Goal: Task Accomplishment & Management: Manage account settings

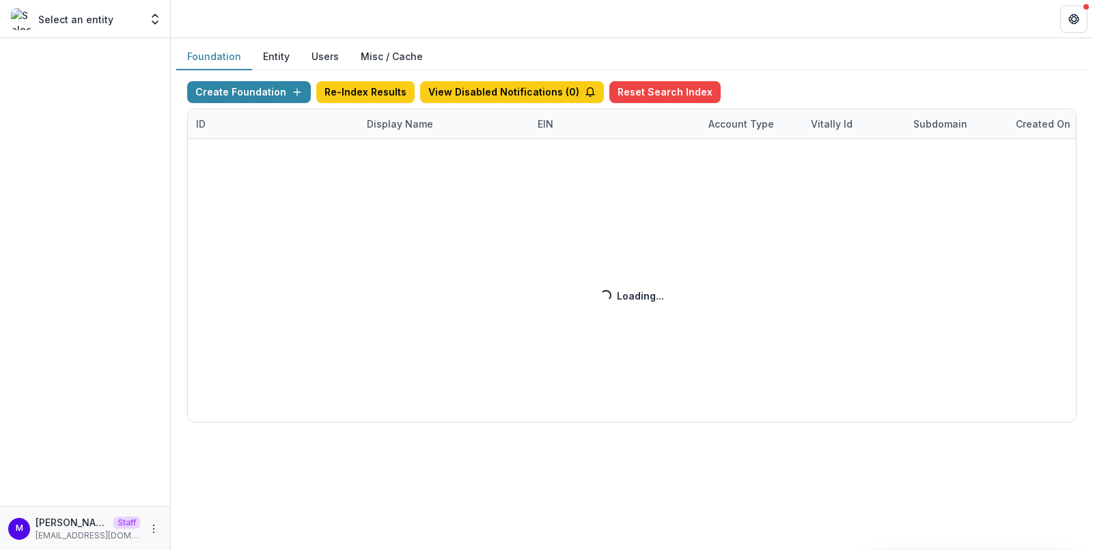
click at [397, 122] on div "Create Foundation Re-Index Results View Disabled Notifications ( 0 ) Reset Sear…" at bounding box center [631, 251] width 889 height 341
click at [399, 122] on div "Create Foundation Re-Index Results View Disabled Notifications ( 0 ) Reset Sear…" at bounding box center [631, 251] width 889 height 341
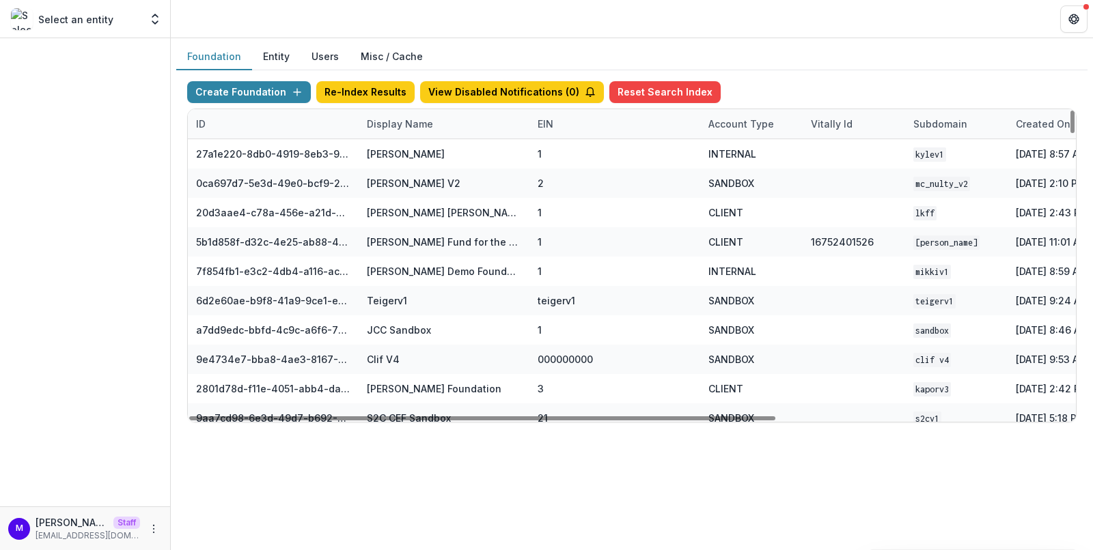
click at [399, 122] on div "Display Name" at bounding box center [400, 124] width 83 height 14
click at [399, 148] on input at bounding box center [443, 154] width 164 height 22
type input "*"
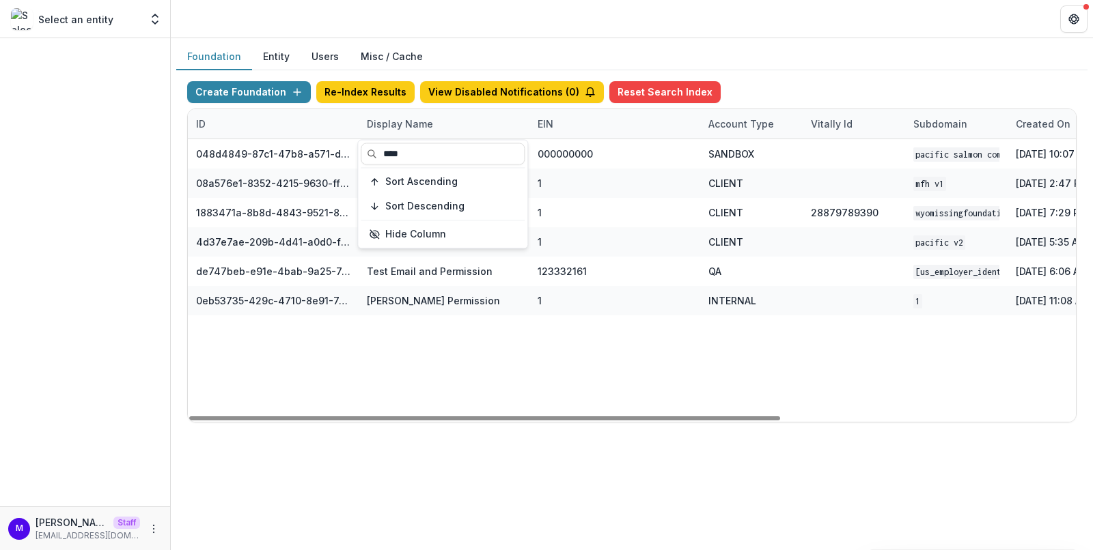
type input "****"
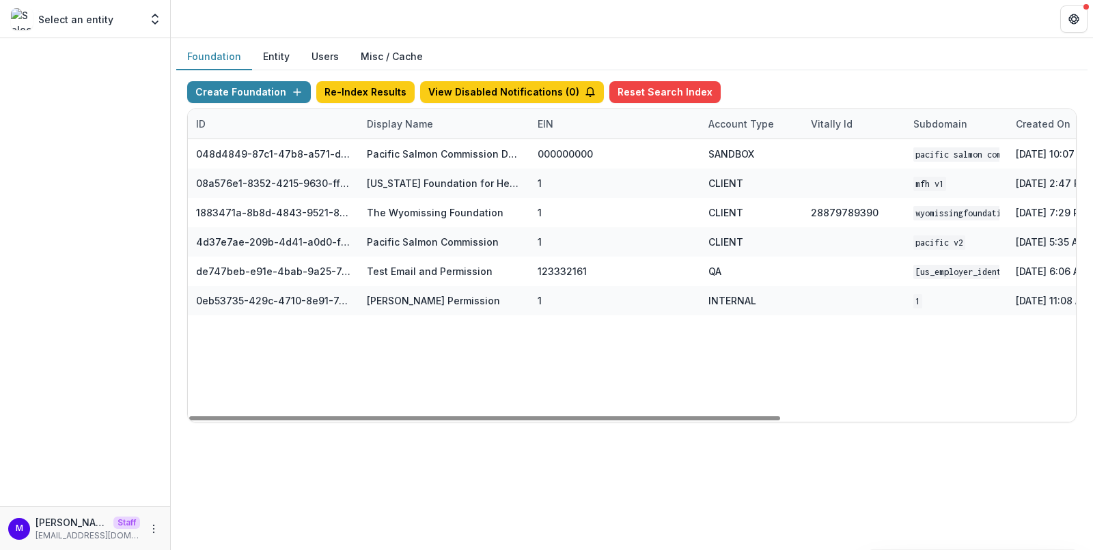
click at [488, 27] on header at bounding box center [632, 19] width 922 height 38
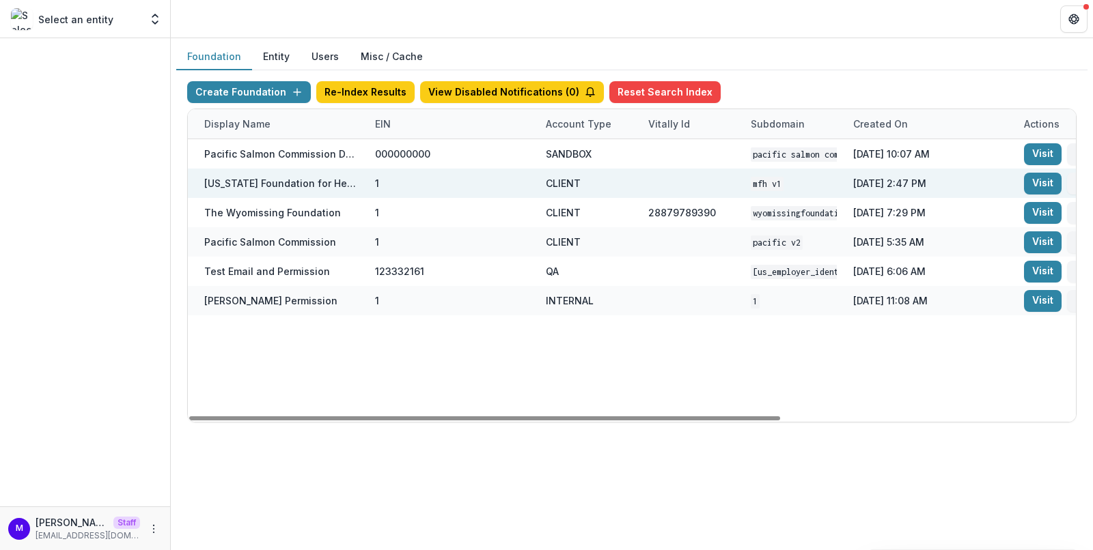
scroll to position [0, 360]
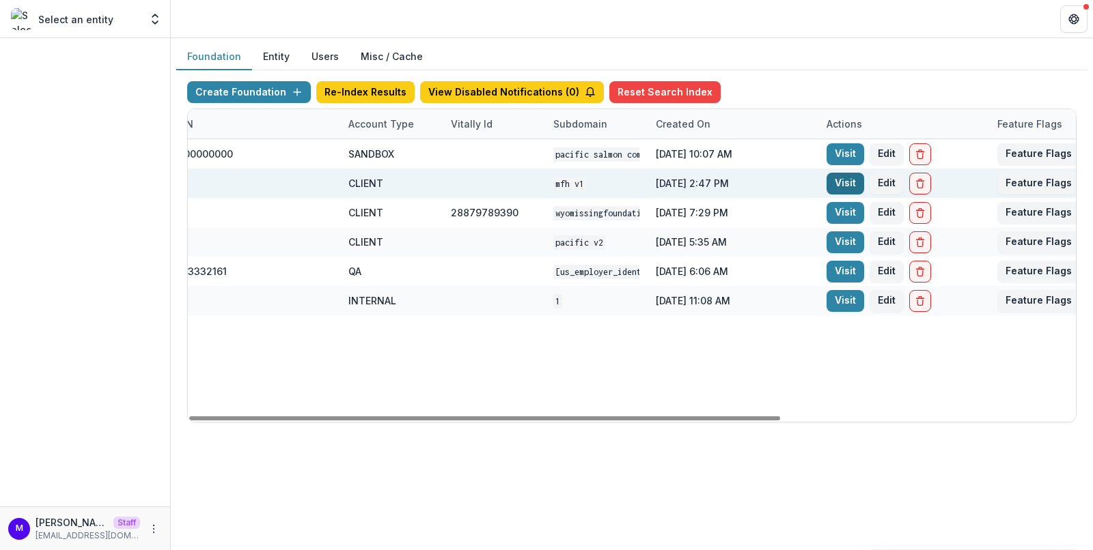
click at [851, 187] on link "Visit" at bounding box center [845, 184] width 38 height 22
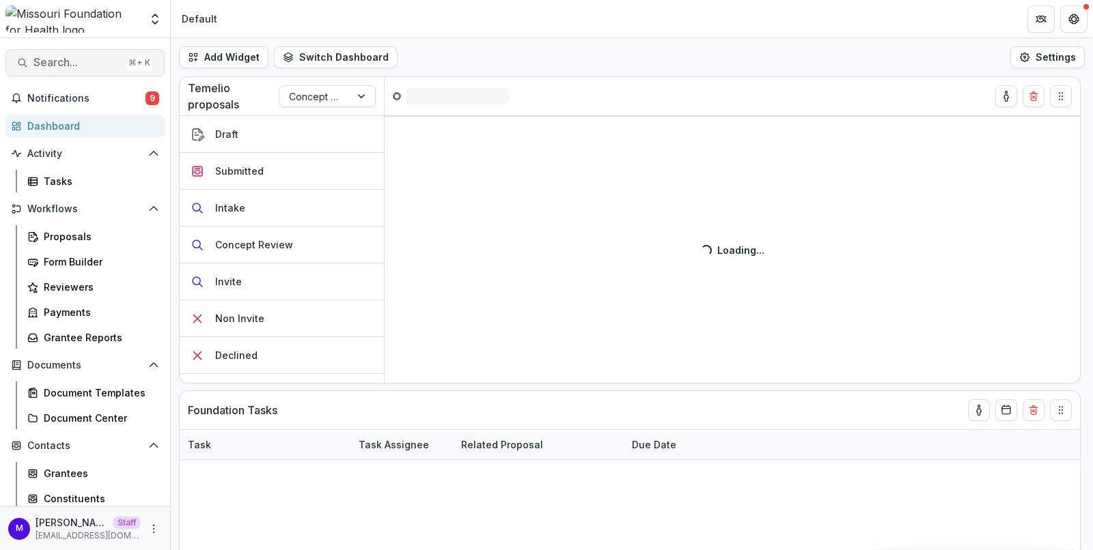
click at [66, 56] on span "Search..." at bounding box center [76, 62] width 87 height 13
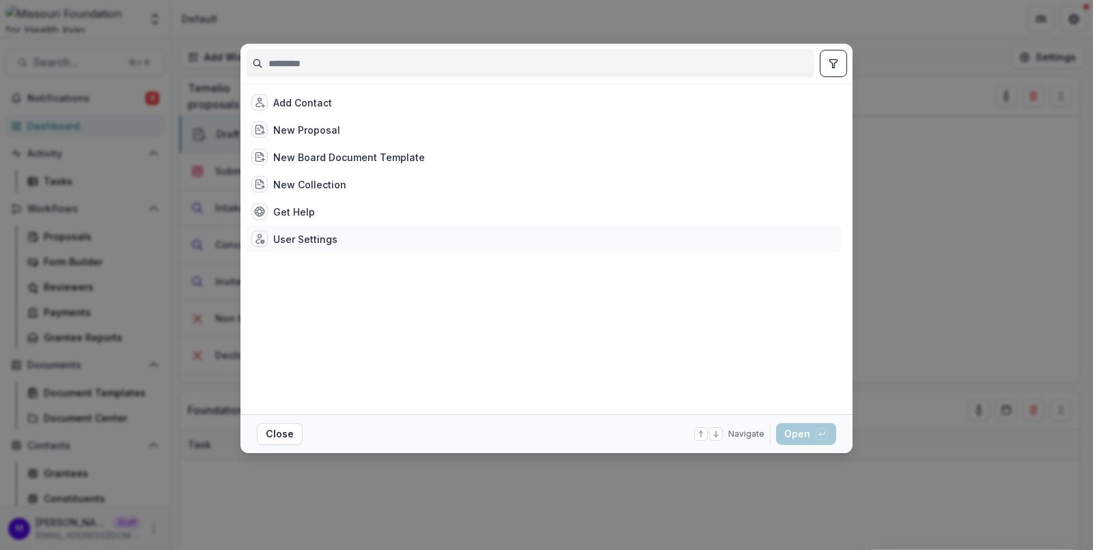
click at [331, 240] on div "User Settings" at bounding box center [305, 239] width 64 height 14
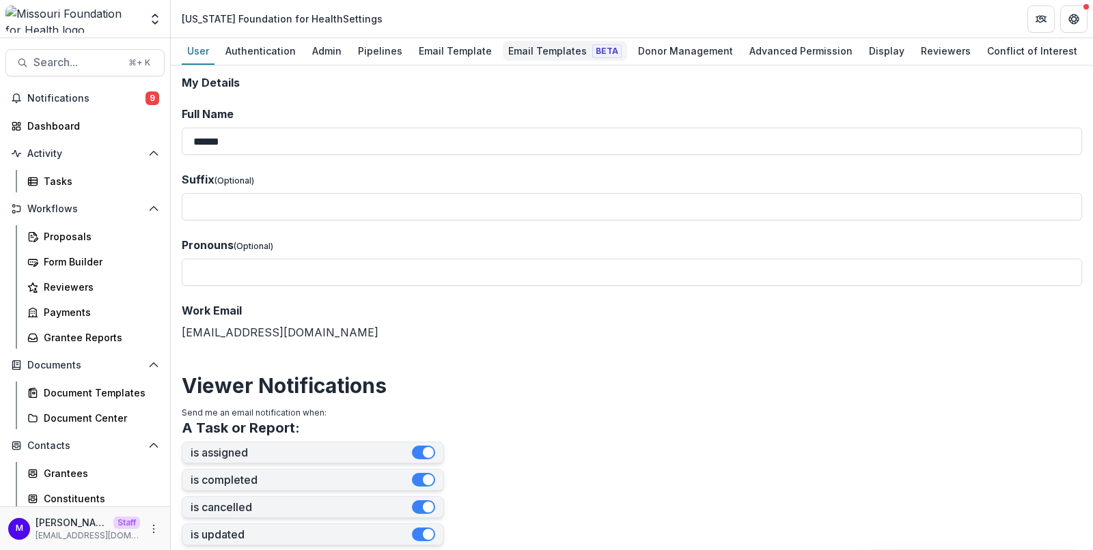
click at [574, 53] on div "Email Templates Beta" at bounding box center [565, 51] width 124 height 20
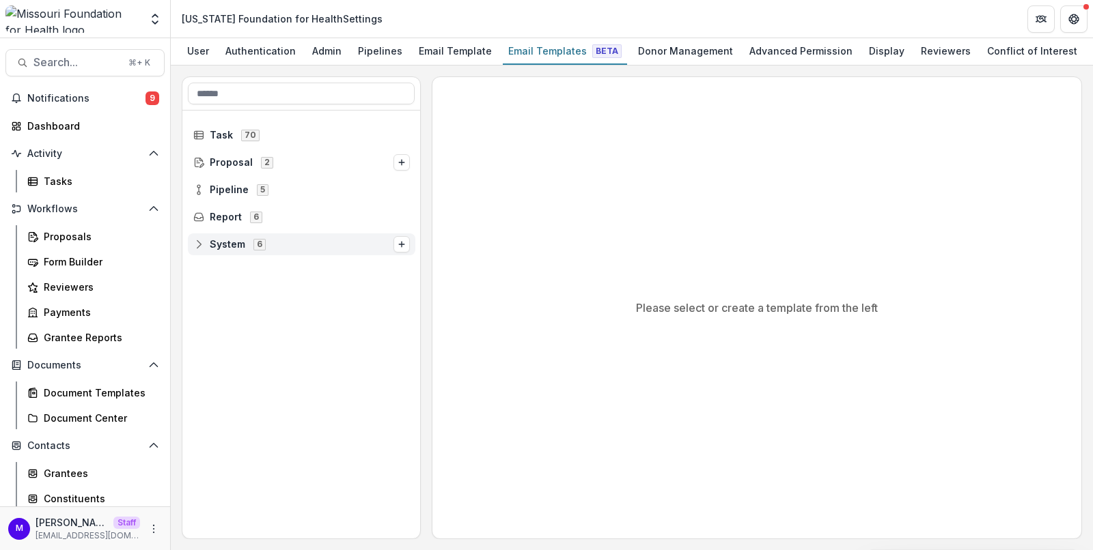
click at [231, 243] on span "System" at bounding box center [228, 245] width 36 height 12
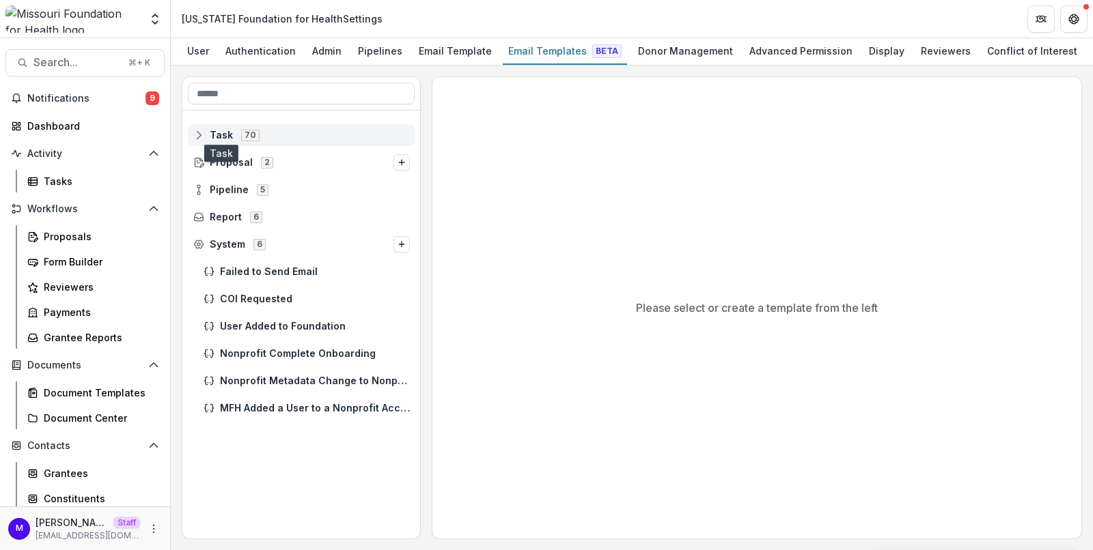
click at [224, 130] on span "Task" at bounding box center [221, 136] width 23 height 12
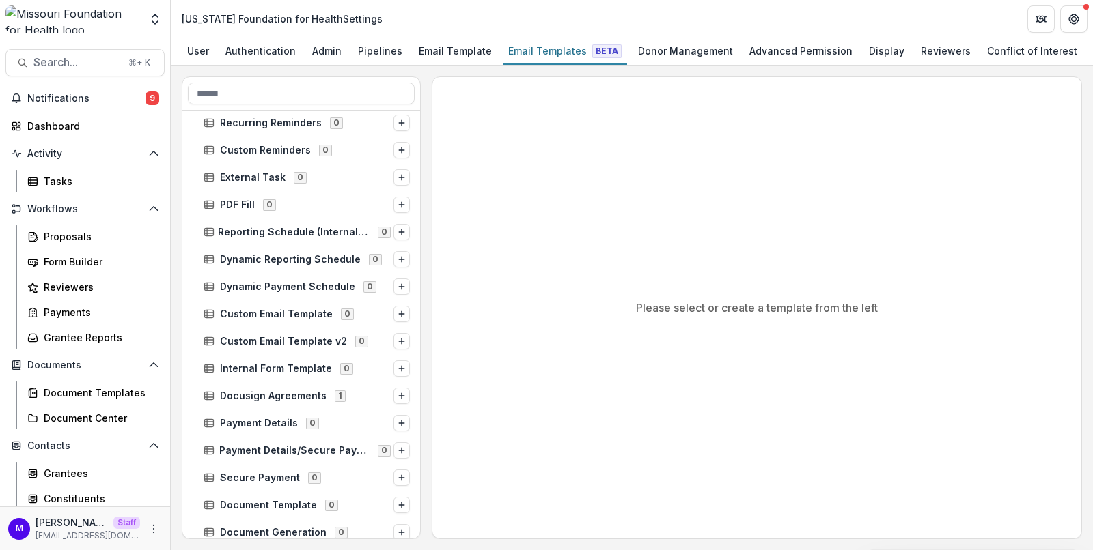
scroll to position [178, 0]
click at [278, 391] on span "Docusign Agreements" at bounding box center [273, 395] width 107 height 12
click at [279, 417] on span "Docusign Email" at bounding box center [320, 423] width 180 height 12
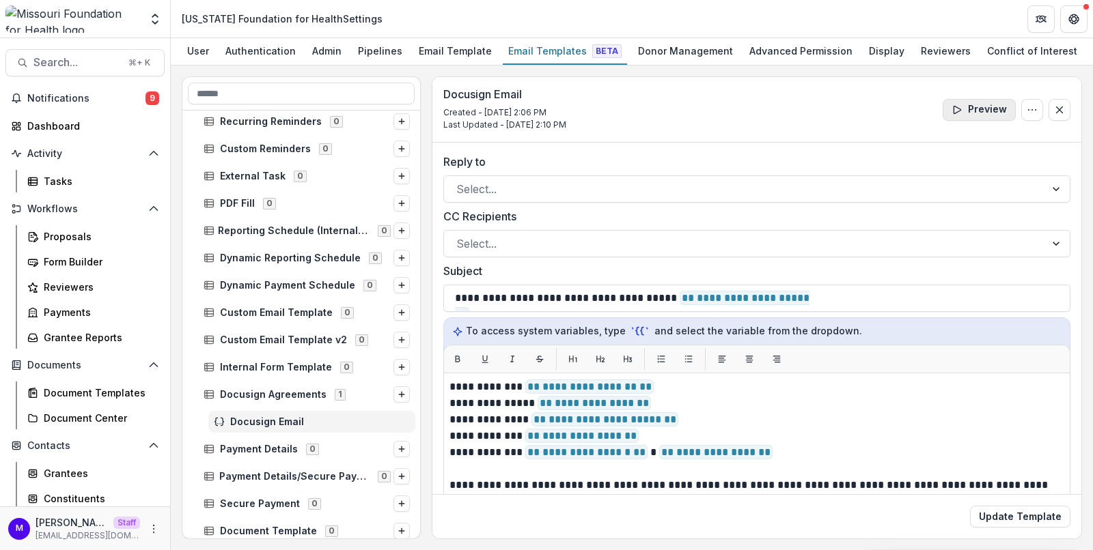
click at [968, 107] on button "Preview" at bounding box center [978, 110] width 73 height 22
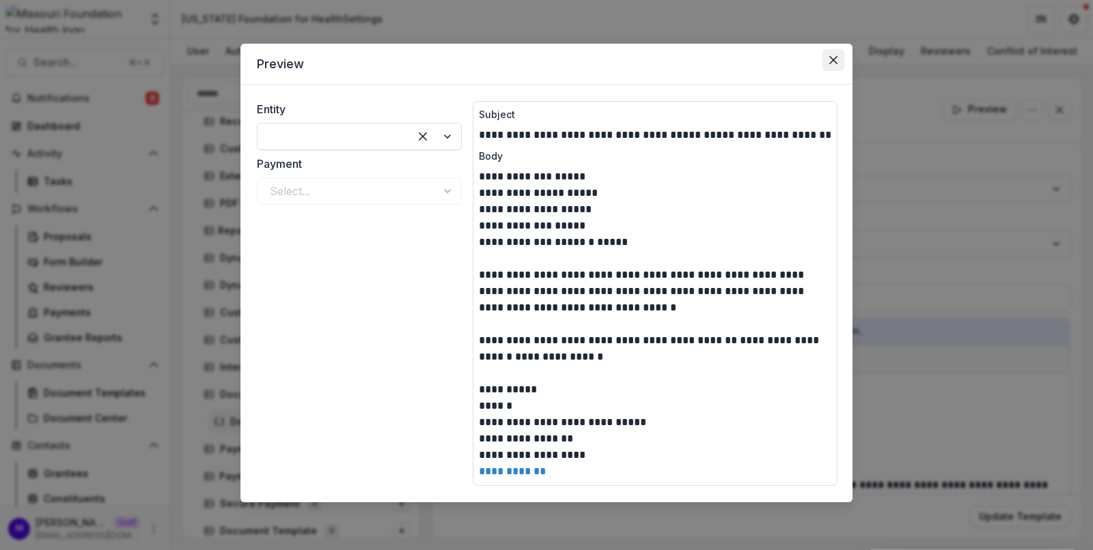
click at [833, 64] on icon "Close" at bounding box center [833, 60] width 8 height 8
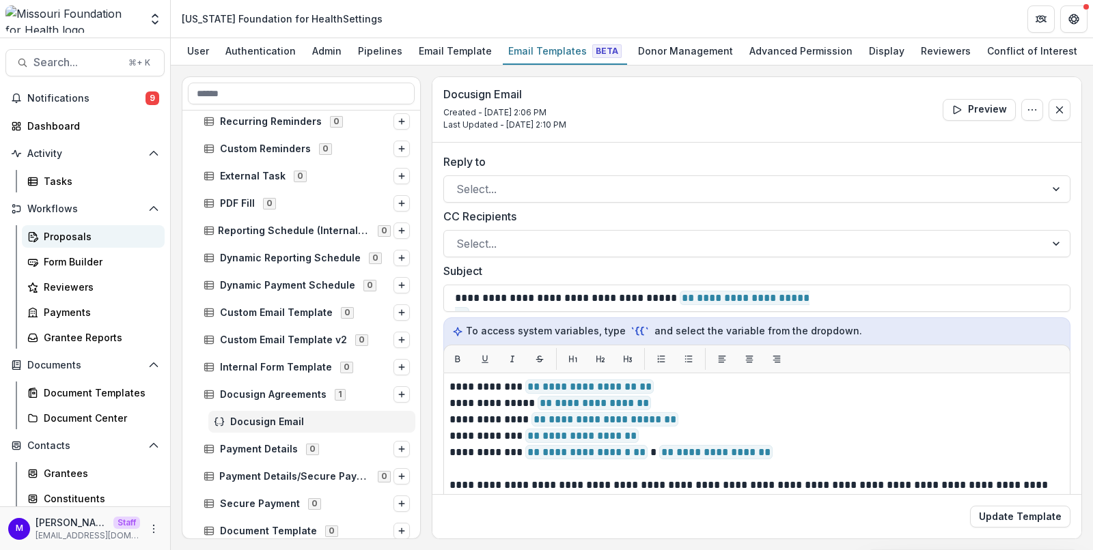
click at [72, 230] on div "Proposals" at bounding box center [99, 236] width 110 height 14
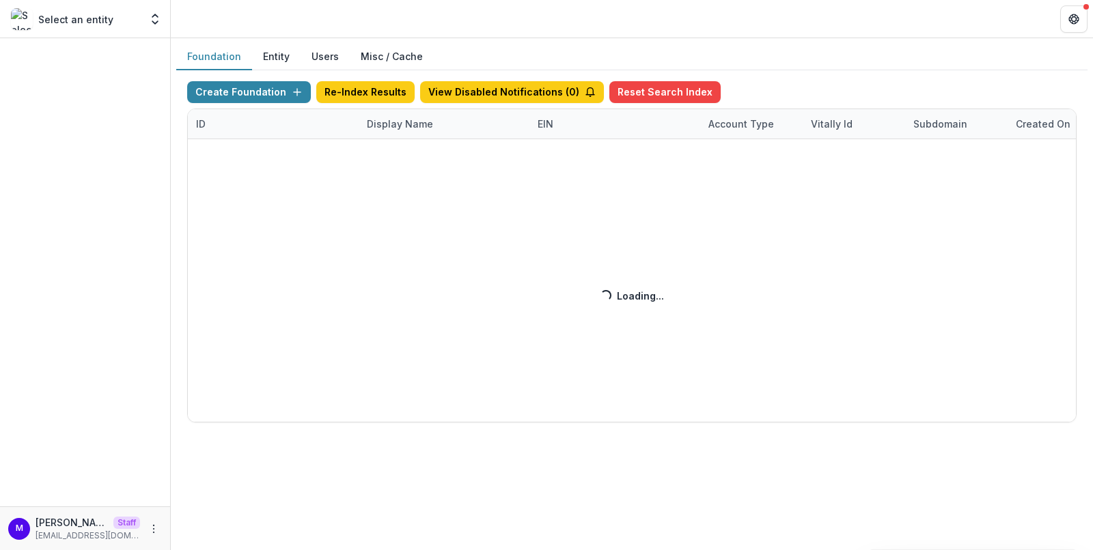
click at [395, 117] on div "Create Foundation Re-Index Results View Disabled Notifications ( 0 ) Reset Sear…" at bounding box center [631, 251] width 889 height 341
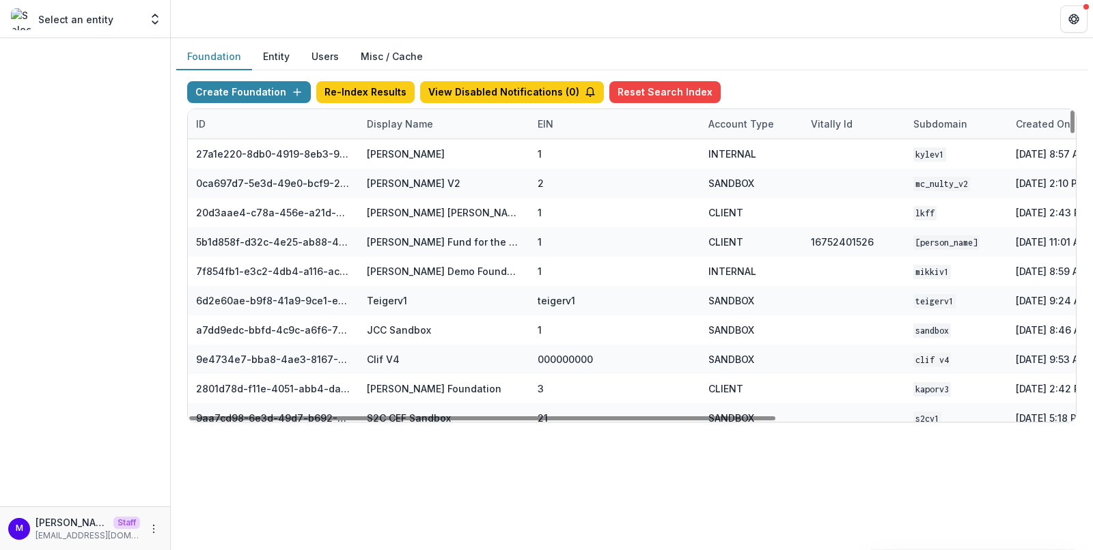
click at [395, 120] on div "Display Name" at bounding box center [400, 124] width 83 height 14
click at [402, 154] on input at bounding box center [443, 154] width 164 height 22
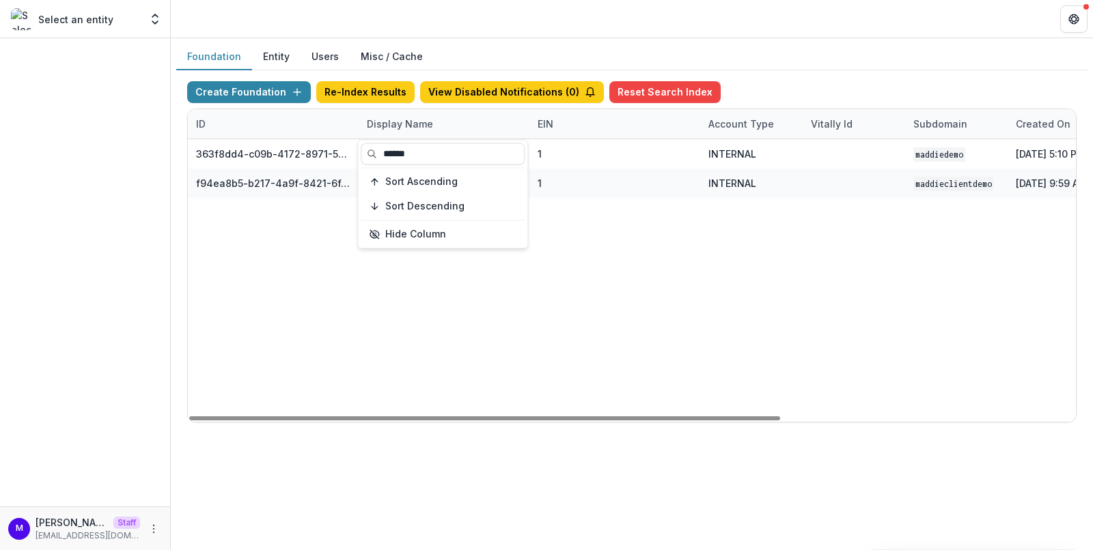
type input "******"
click at [518, 39] on div "Foundation Entity Users Misc / Cache Create Foundation Re-Index Results View Di…" at bounding box center [632, 238] width 922 height 401
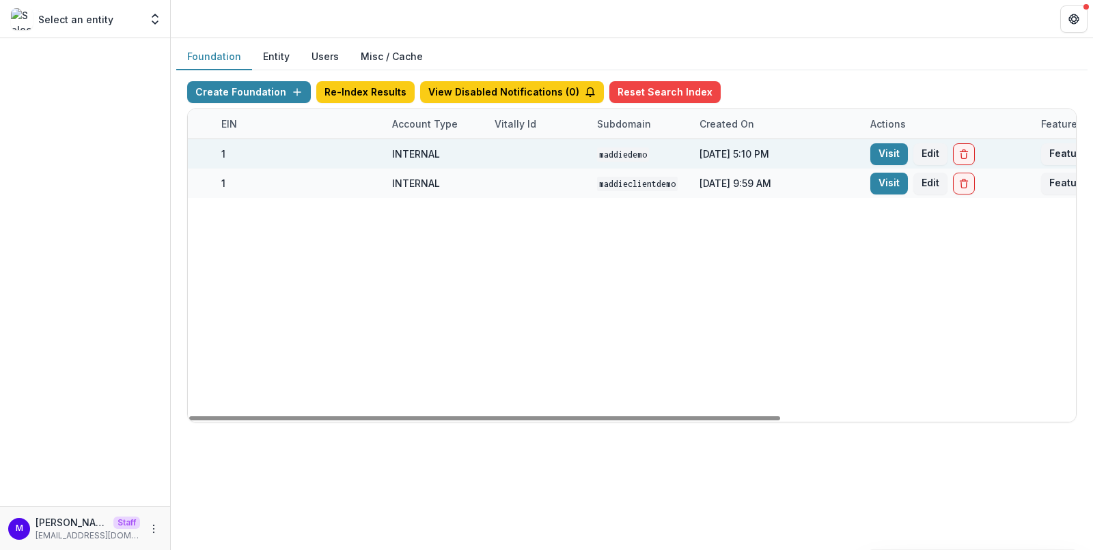
scroll to position [0, 428]
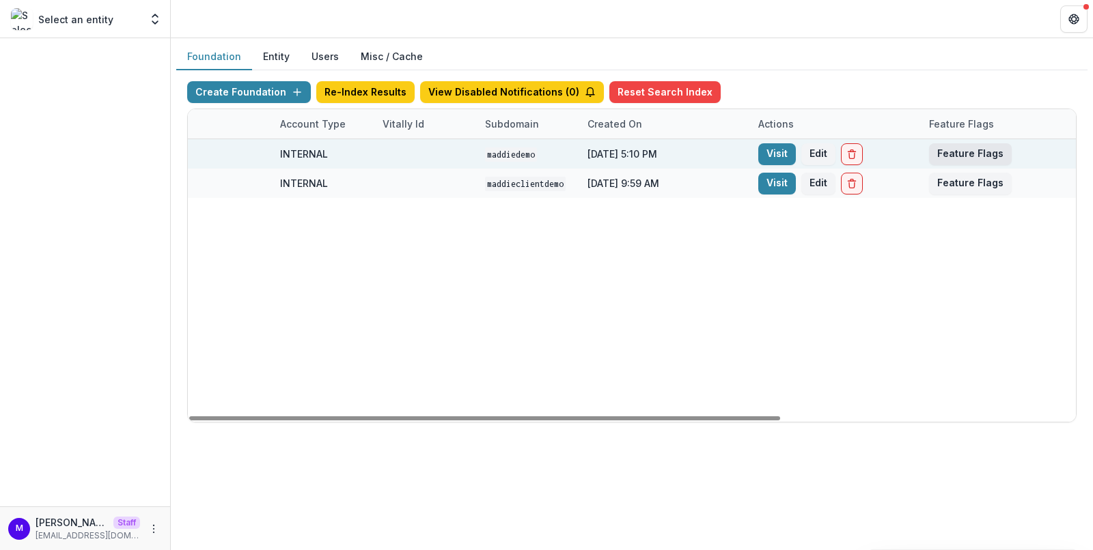
click at [982, 150] on button "Feature Flags" at bounding box center [970, 154] width 83 height 22
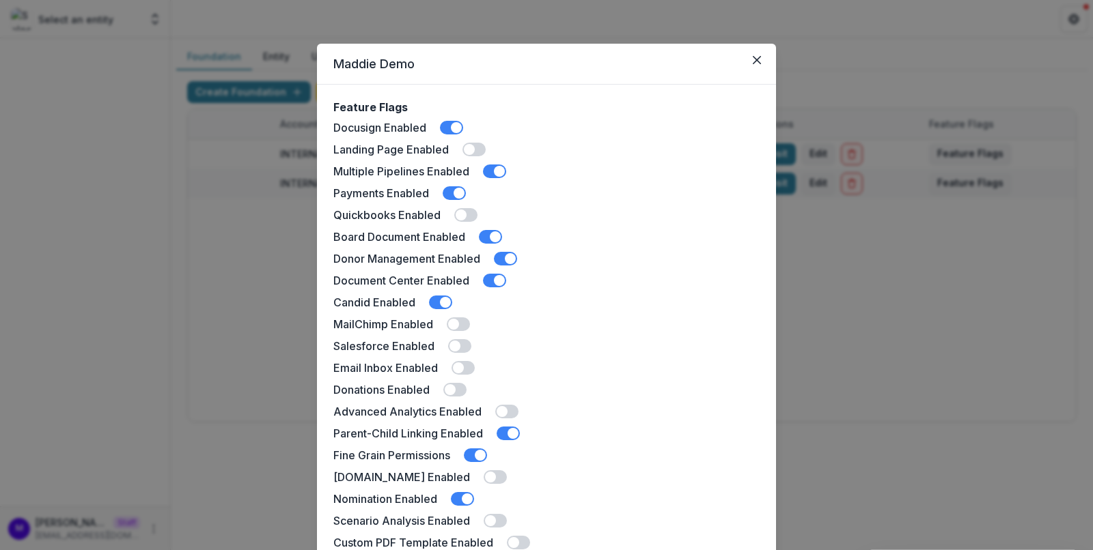
scroll to position [290, 0]
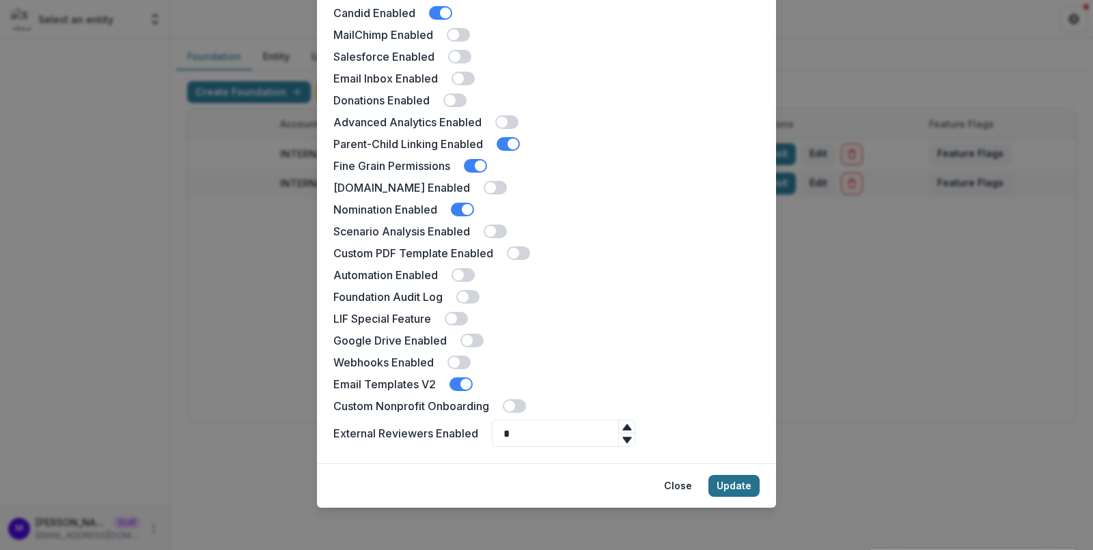
click at [723, 477] on button "Update" at bounding box center [733, 486] width 51 height 22
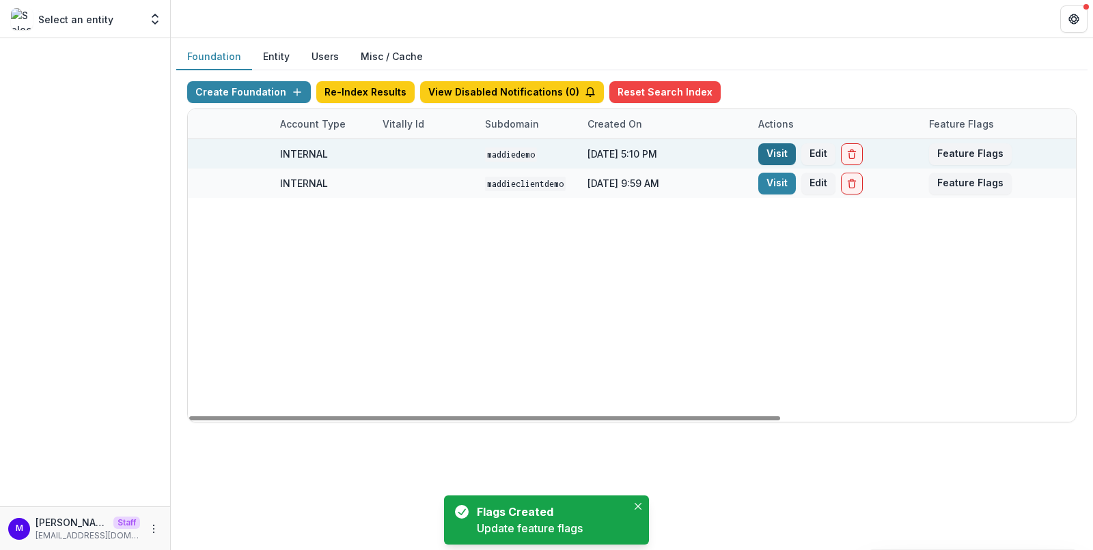
click at [781, 143] on link "Visit" at bounding box center [777, 154] width 38 height 22
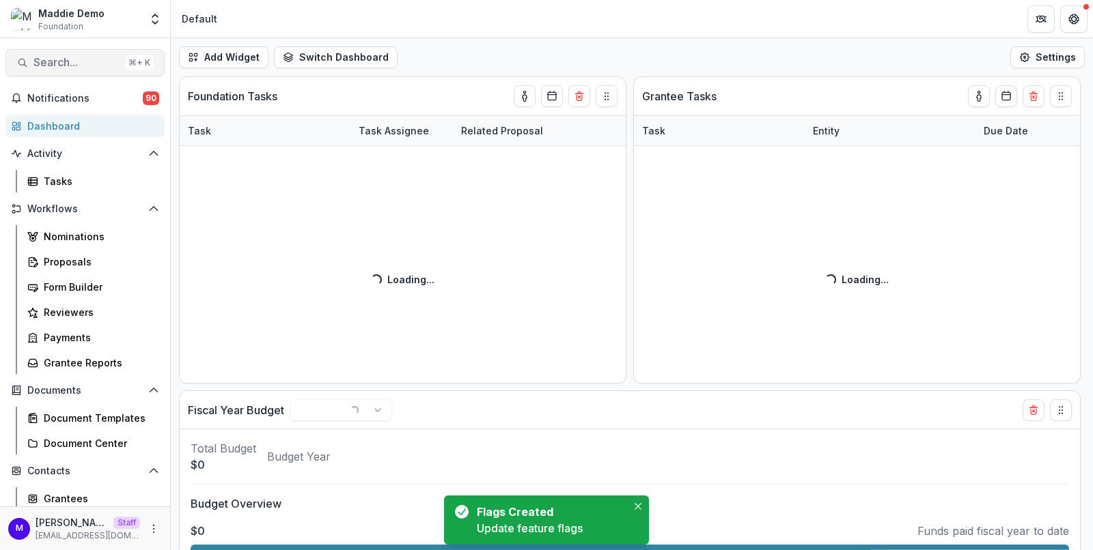
click at [89, 59] on span "Search..." at bounding box center [76, 62] width 87 height 13
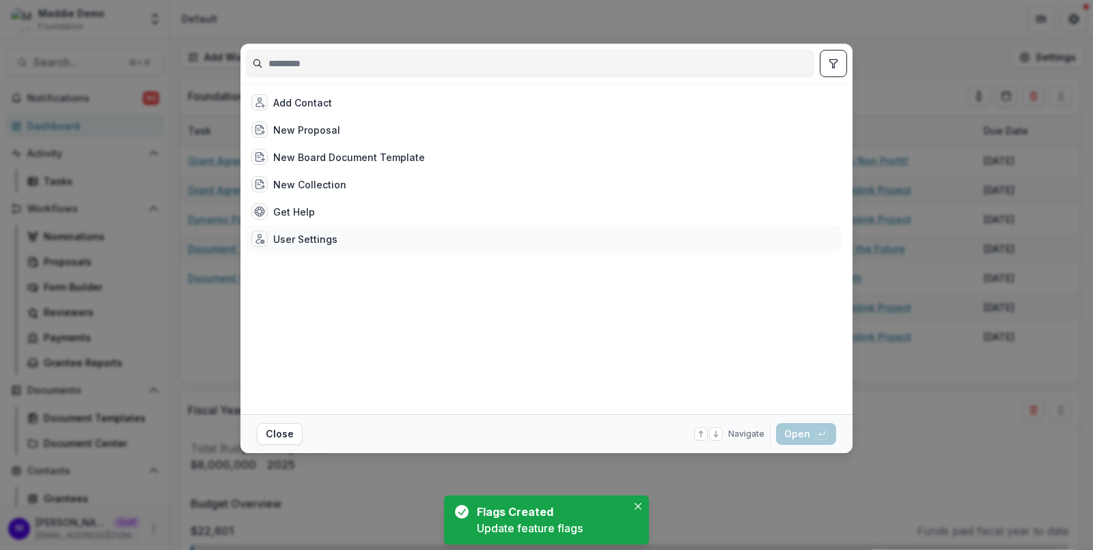
click at [321, 232] on div "User Settings" at bounding box center [305, 239] width 64 height 14
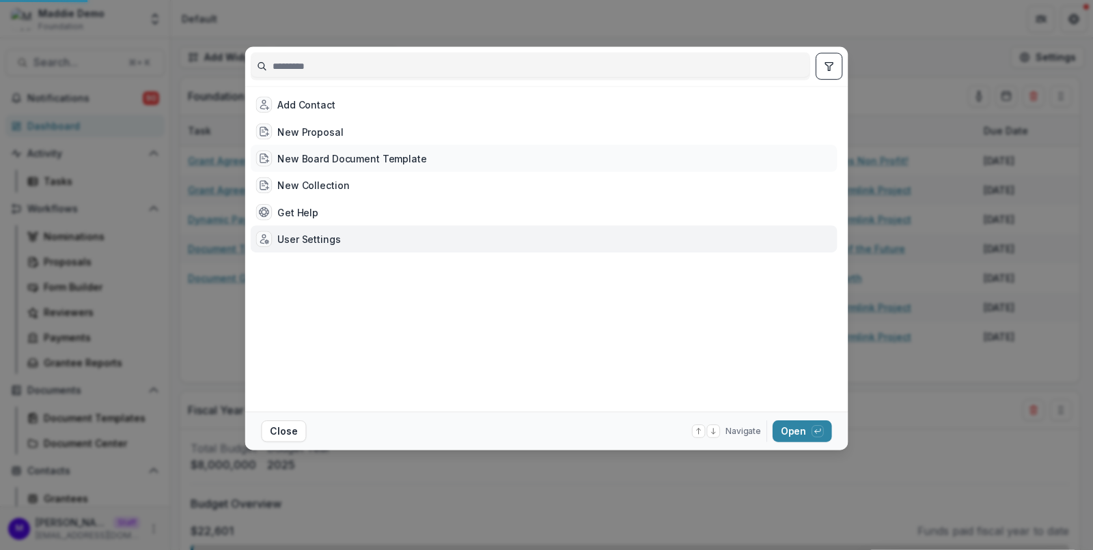
select select "**********"
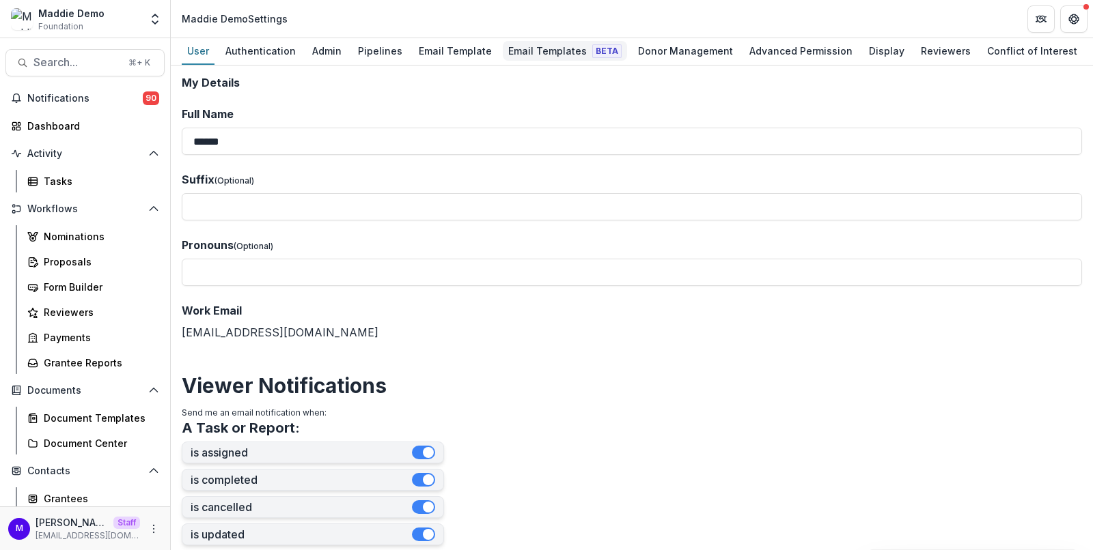
click at [550, 45] on div "Email Templates Beta" at bounding box center [565, 51] width 124 height 20
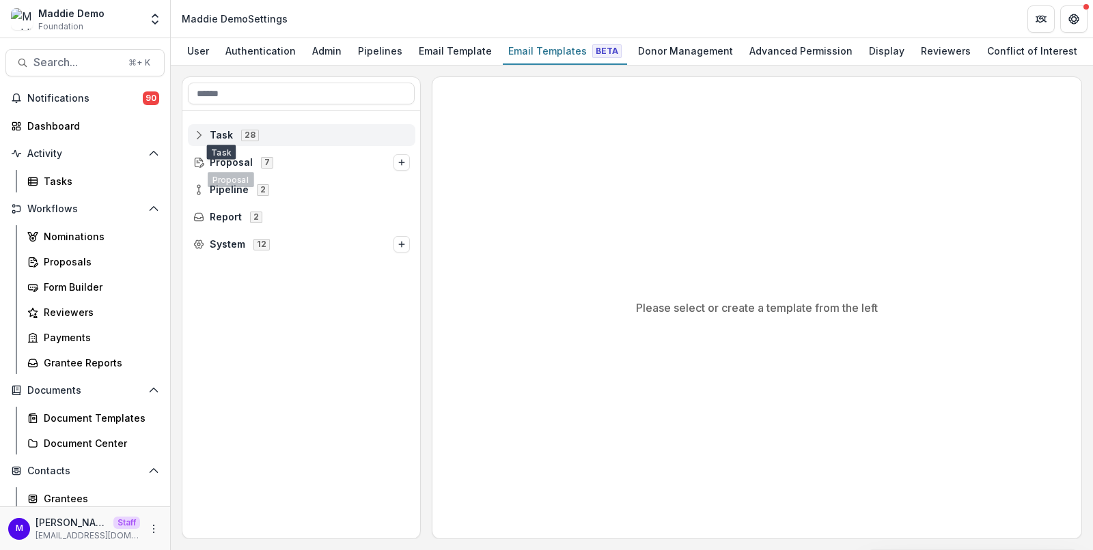
click at [224, 130] on span "Task" at bounding box center [221, 136] width 23 height 12
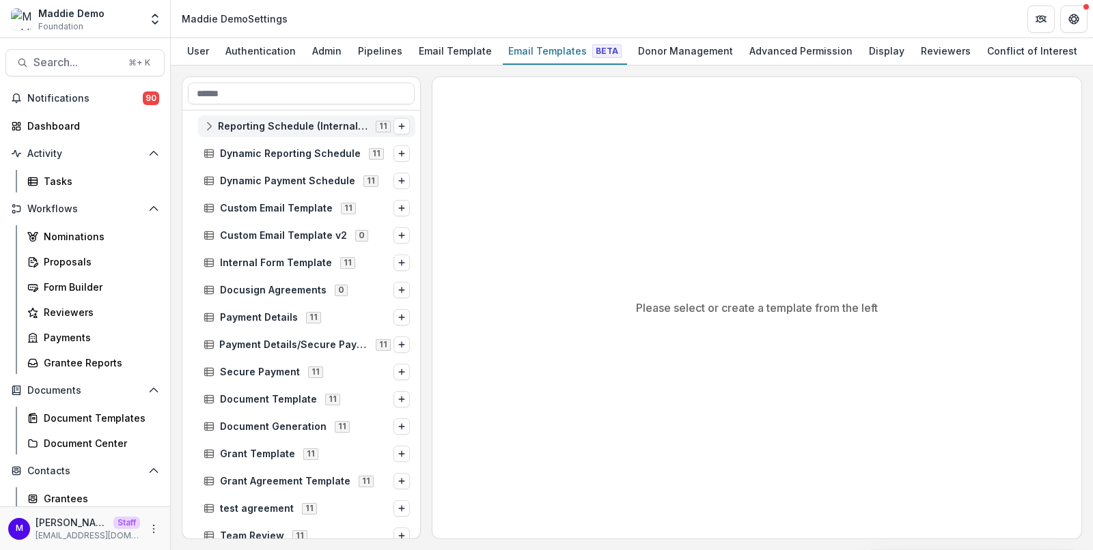
scroll to position [294, 0]
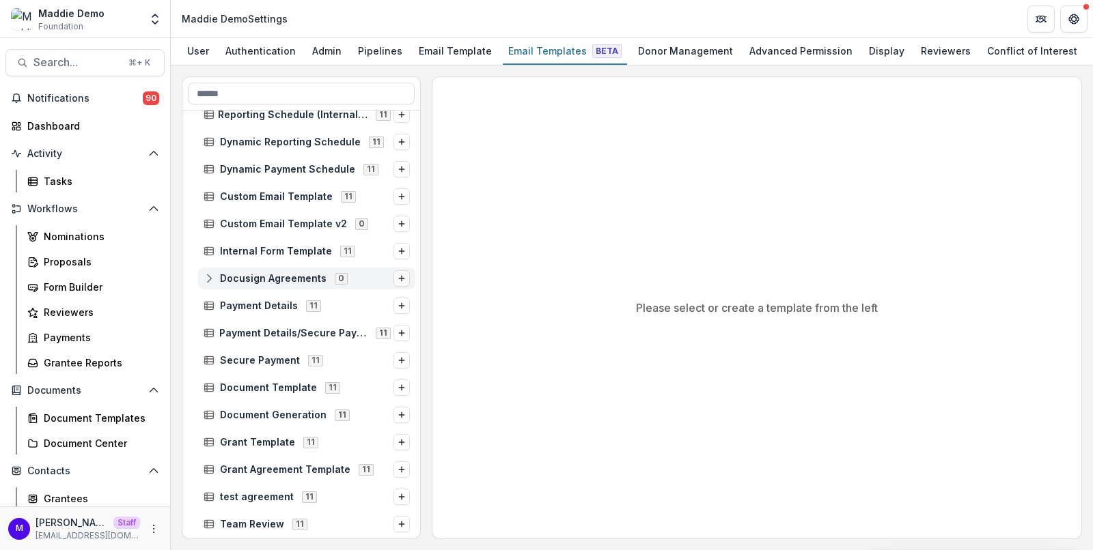
click at [399, 277] on icon "Options" at bounding box center [401, 279] width 8 height 8
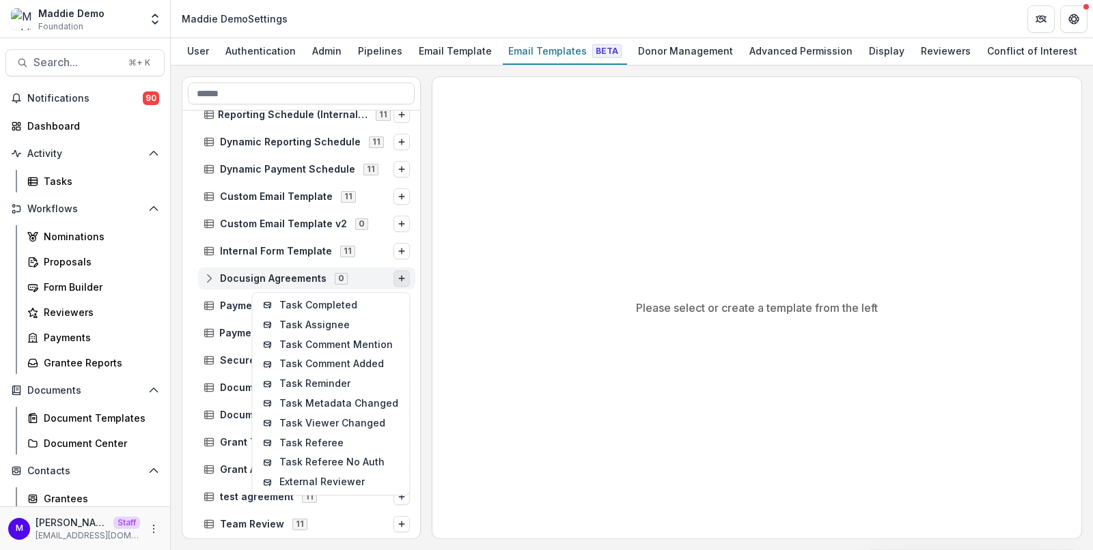
click at [208, 277] on icon at bounding box center [209, 278] width 11 height 11
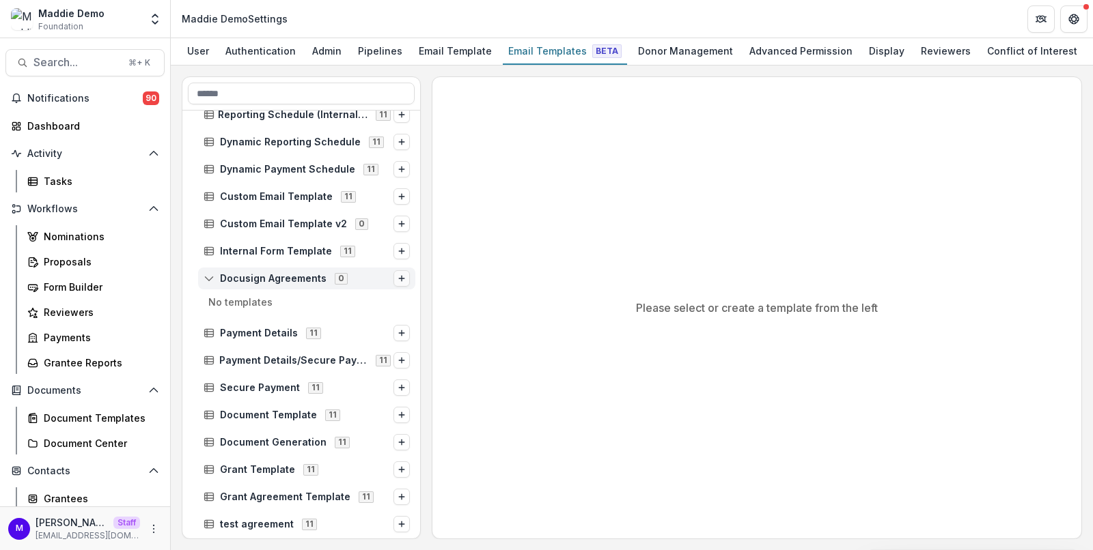
click at [404, 277] on button "Options" at bounding box center [401, 278] width 16 height 16
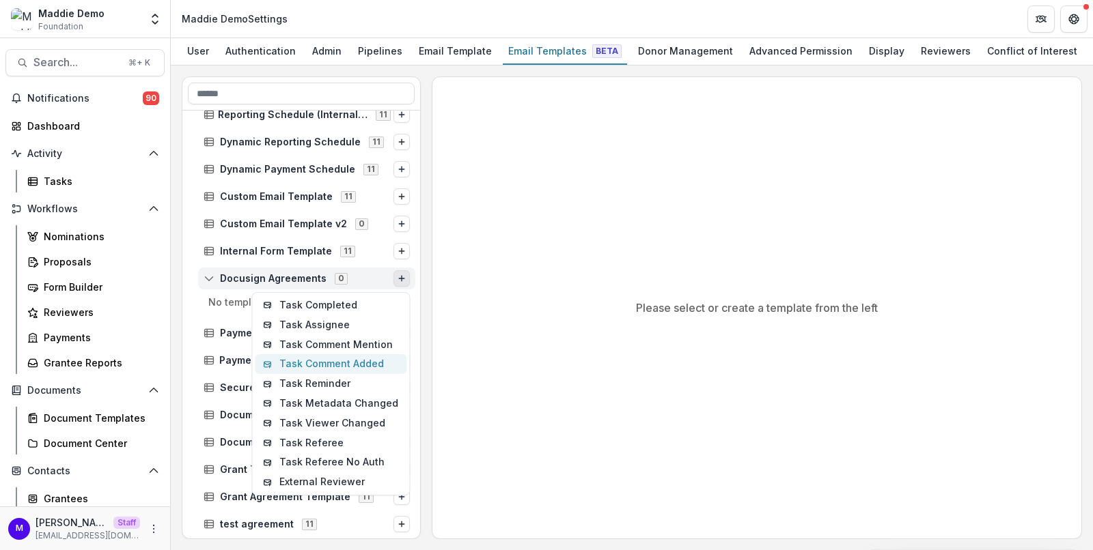
scroll to position [318, 0]
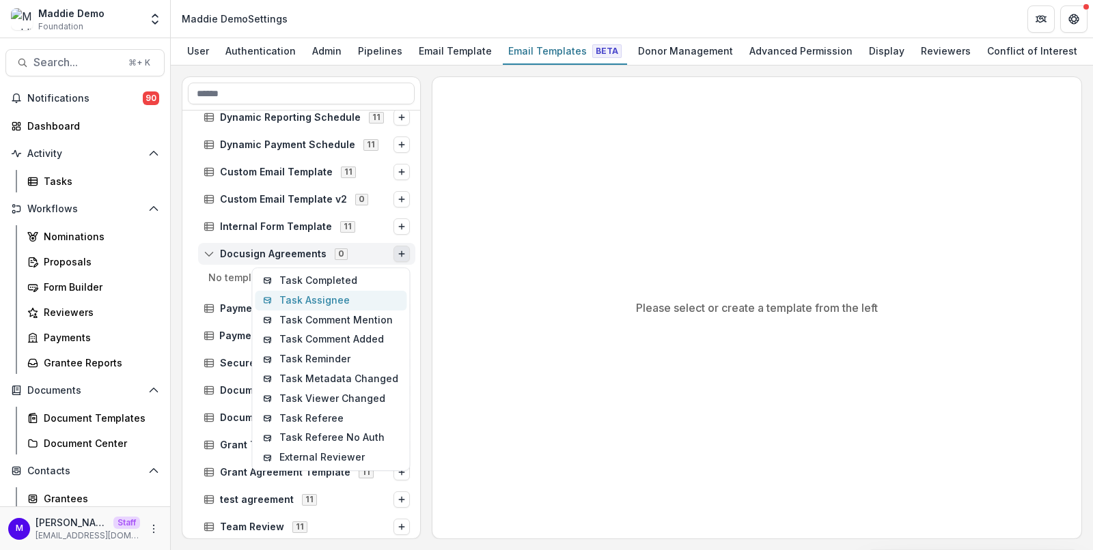
click at [359, 292] on button "Task Assignee" at bounding box center [331, 301] width 152 height 20
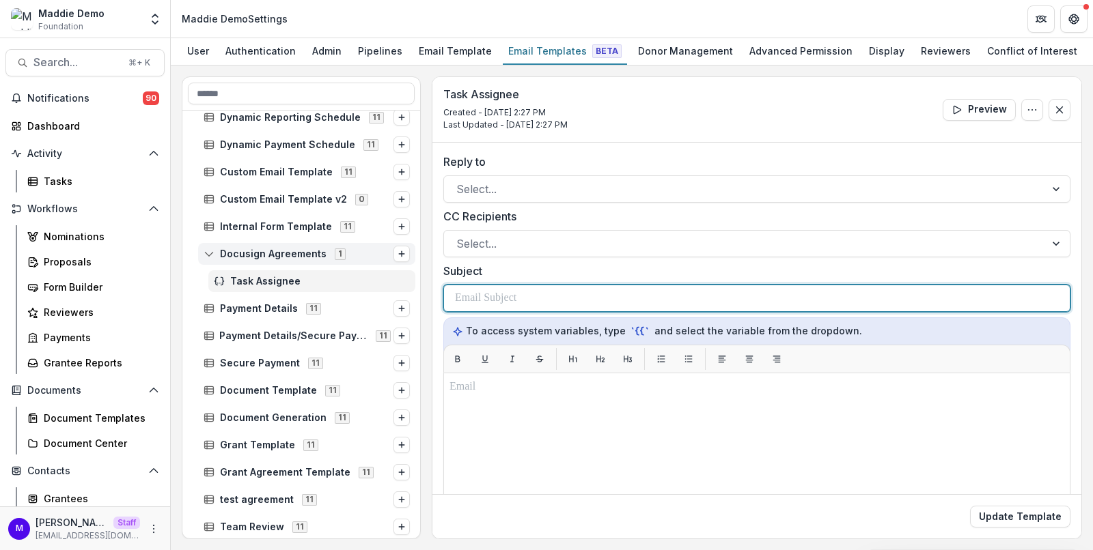
click at [483, 298] on p at bounding box center [485, 298] width 61 height 16
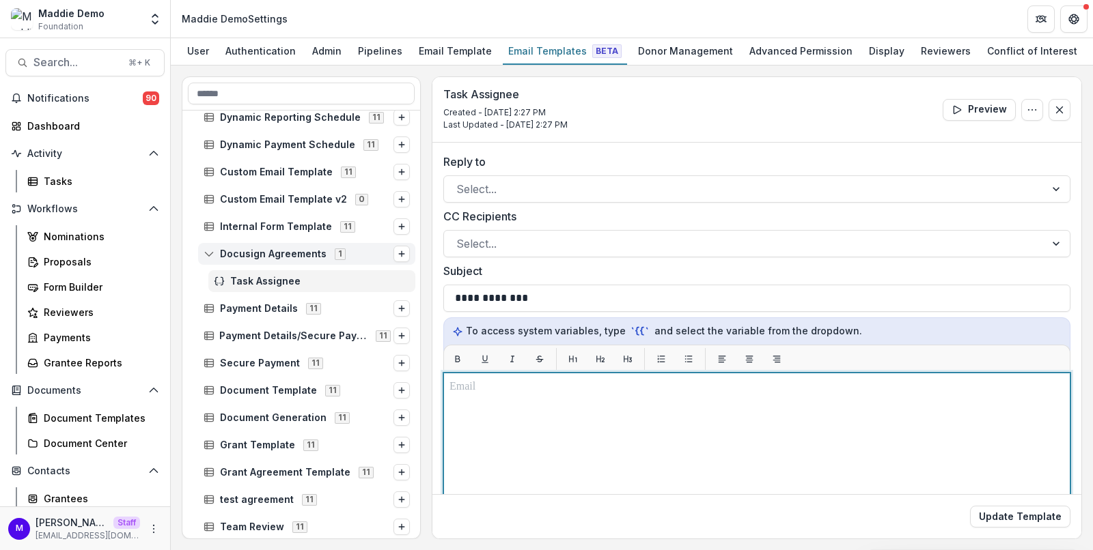
click at [493, 428] on div at bounding box center [756, 543] width 615 height 329
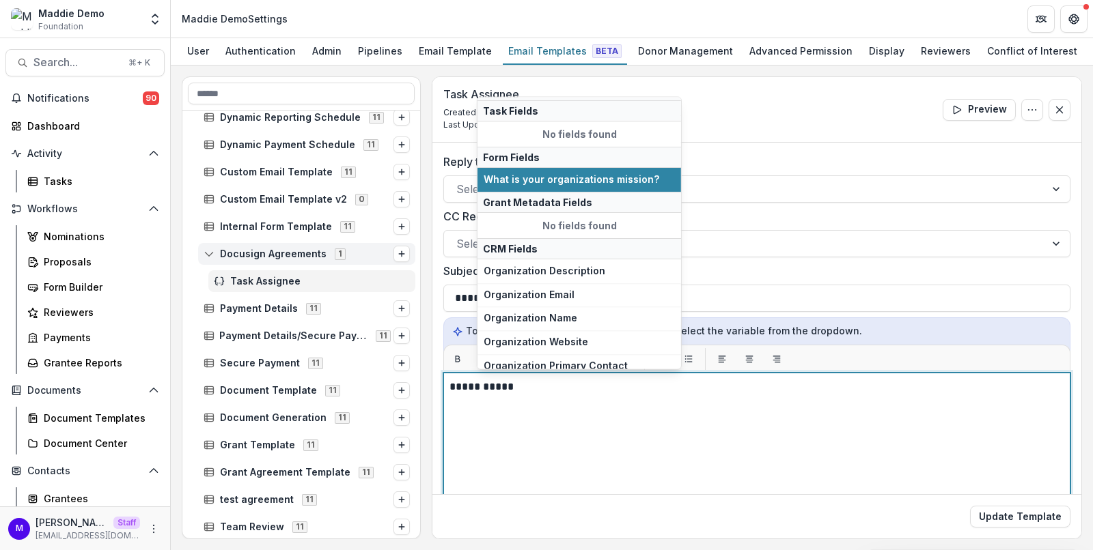
scroll to position [68, 0]
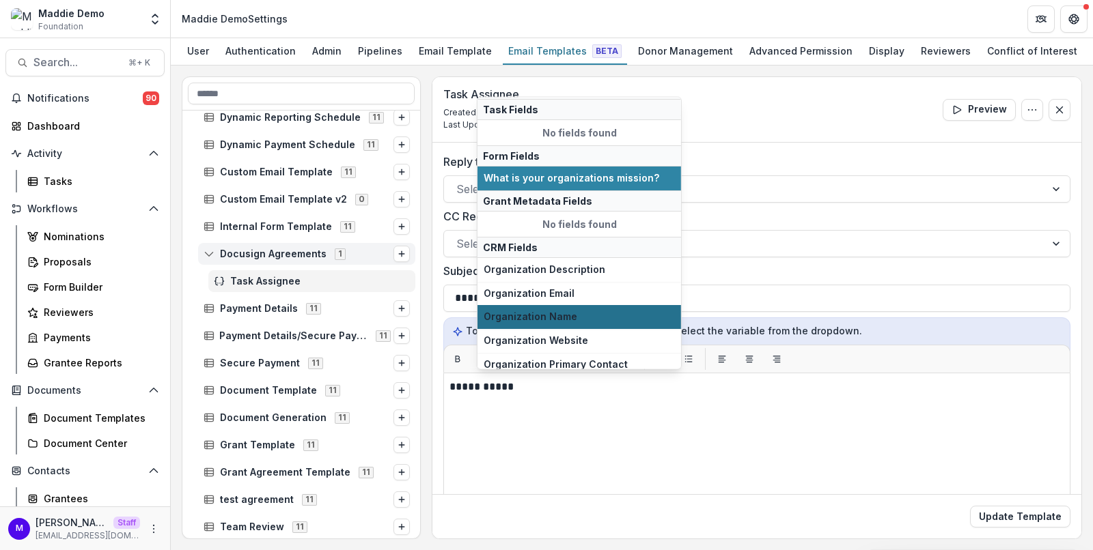
click at [565, 311] on span "Organization Name" at bounding box center [579, 317] width 191 height 12
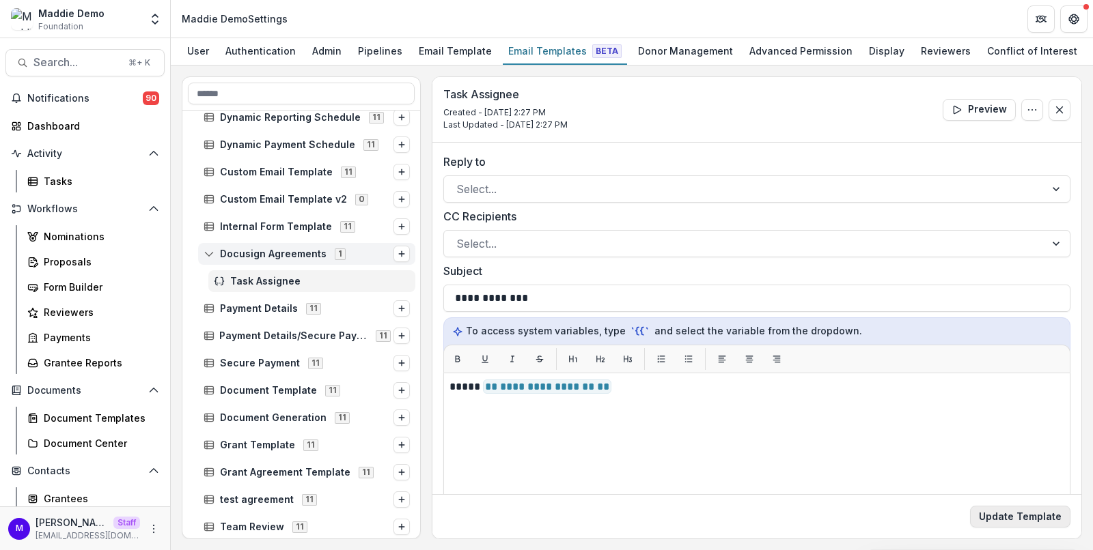
click at [1031, 516] on button "Update Template" at bounding box center [1020, 517] width 100 height 22
click at [382, 53] on div "Pipelines" at bounding box center [379, 51] width 55 height 20
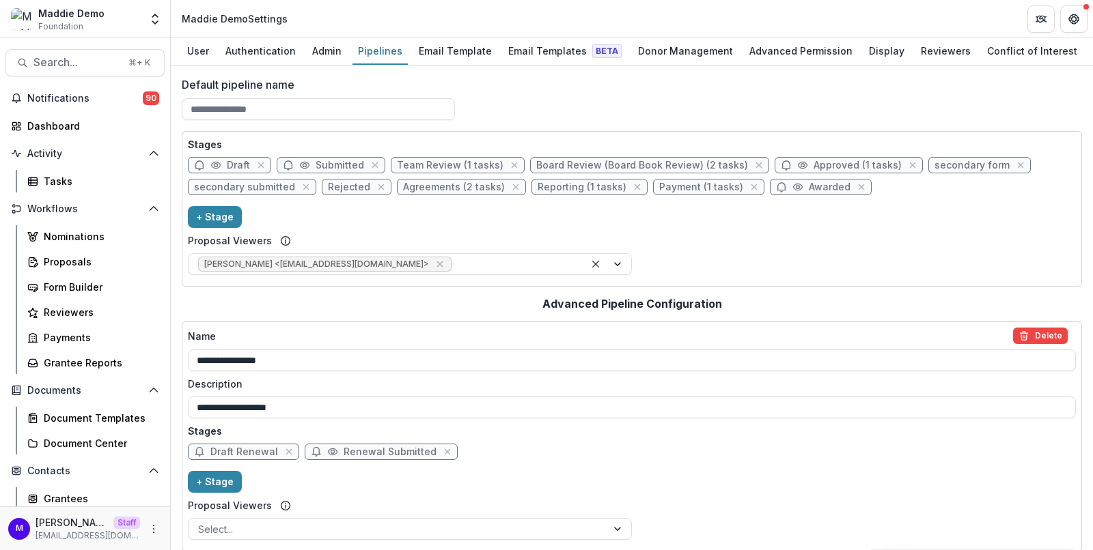
click at [468, 189] on span "Agreements (2 tasks)" at bounding box center [454, 188] width 102 height 12
select select "********"
select select
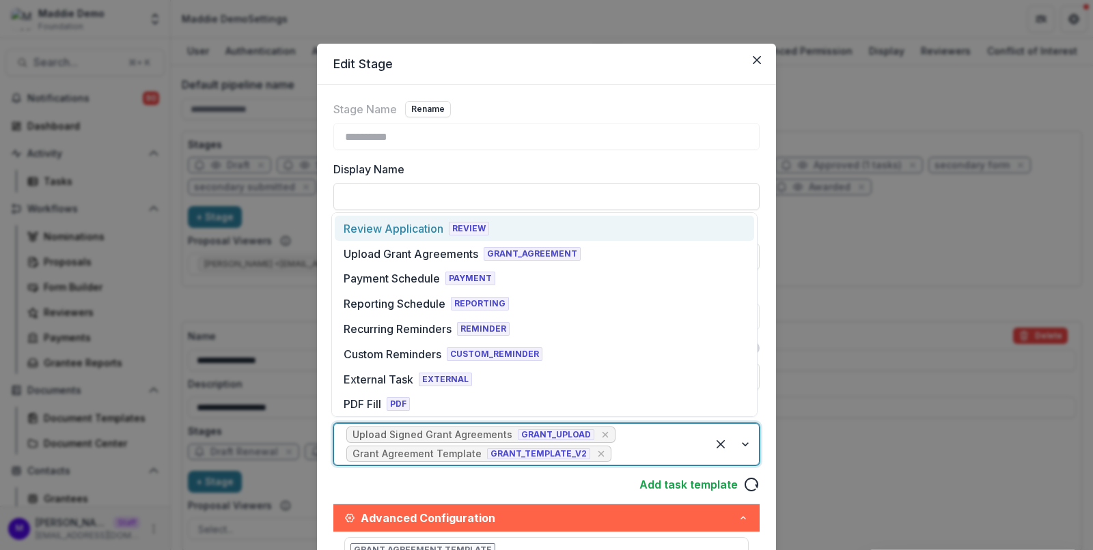
click at [628, 446] on div at bounding box center [654, 454] width 81 height 19
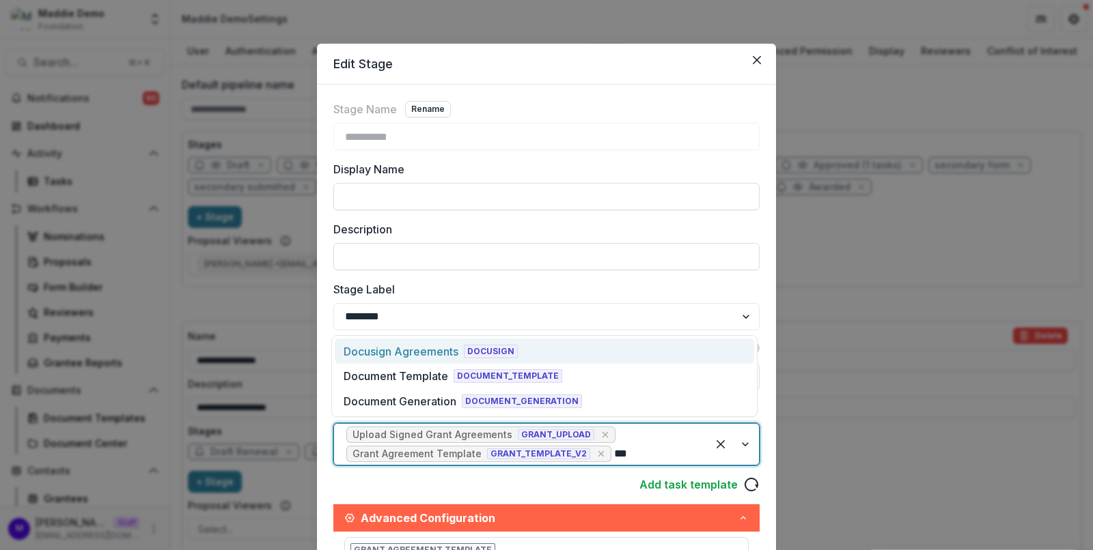
type input "****"
click at [522, 348] on div "Docusign Agreements DOCUSIGN" at bounding box center [544, 351] width 419 height 25
select select
select select "****"
select select
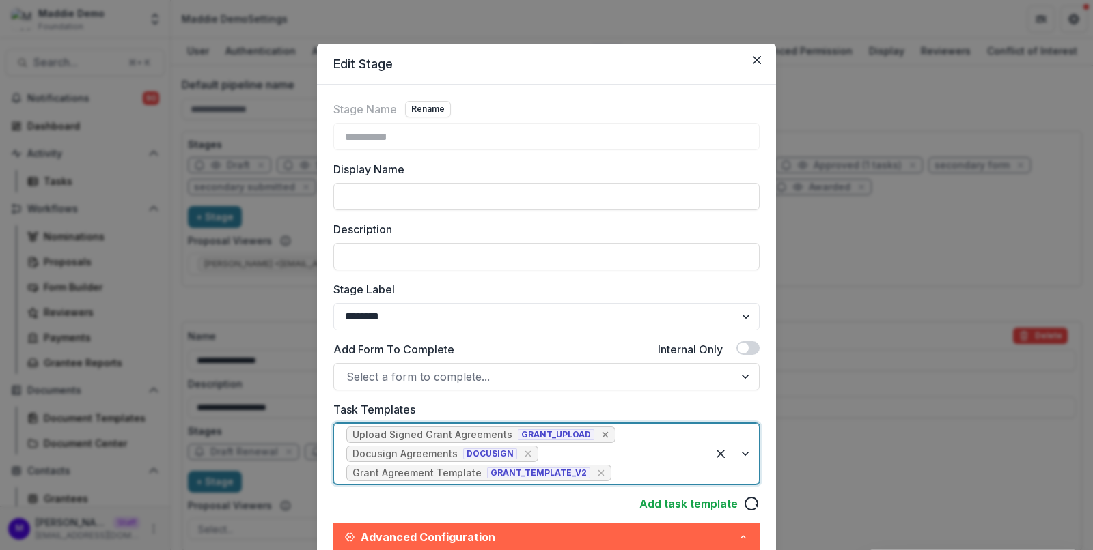
click at [602, 434] on icon "Remove [object Object]" at bounding box center [605, 435] width 6 height 6
select select
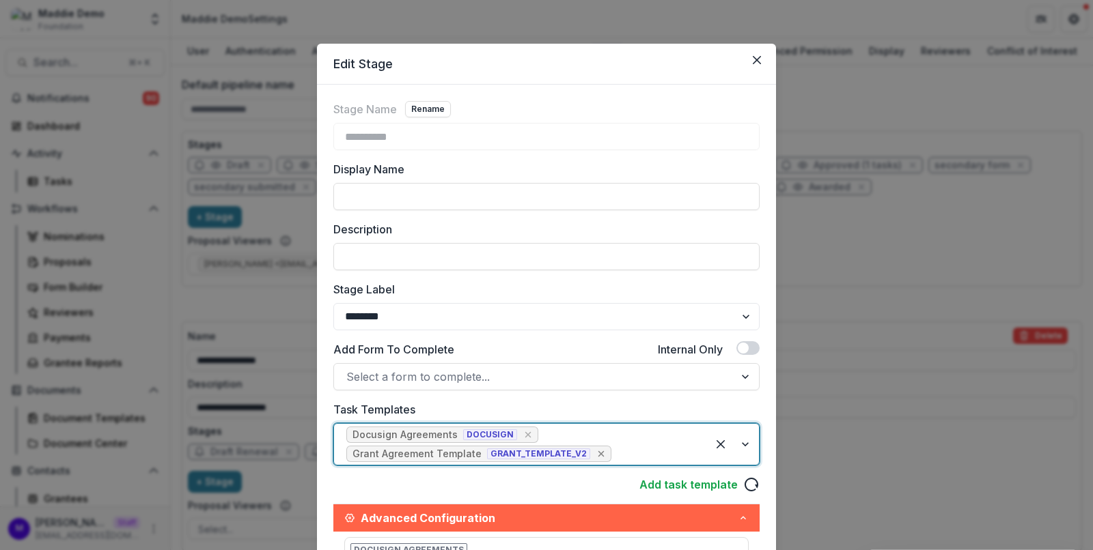
click at [596, 451] on icon "Remove [object Object]" at bounding box center [601, 454] width 11 height 11
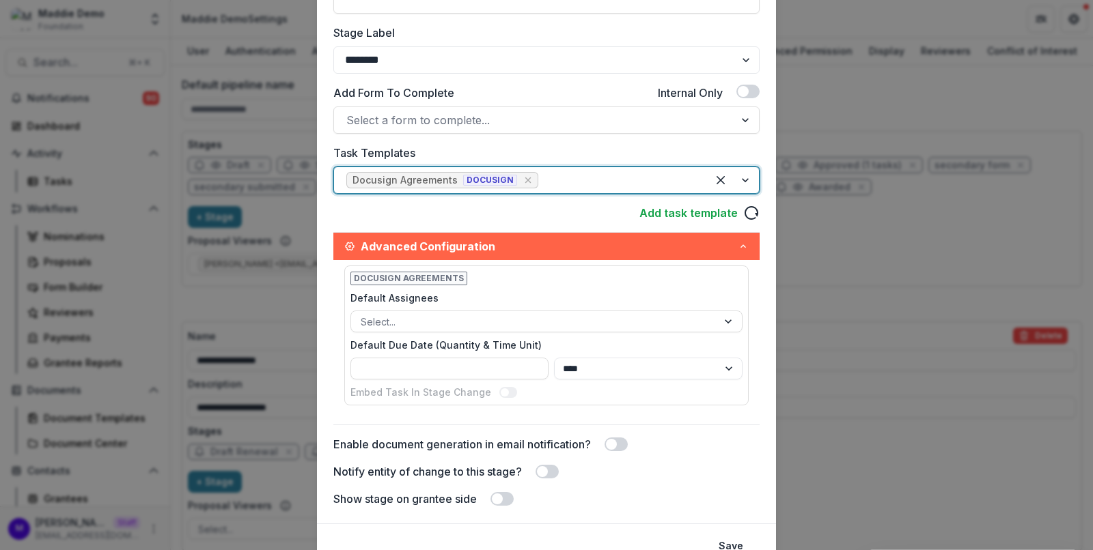
scroll to position [315, 0]
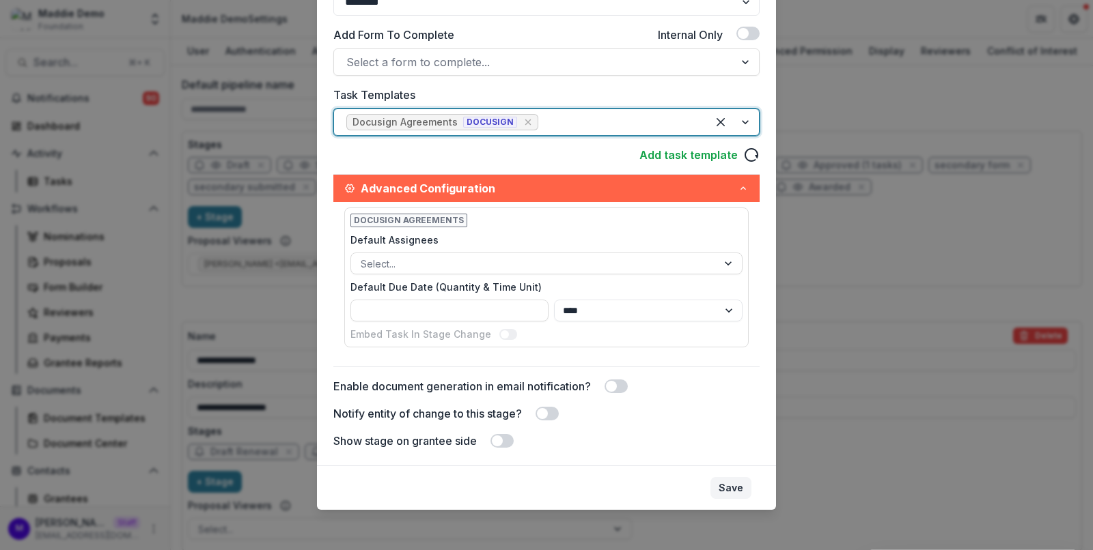
click at [731, 486] on button "Save" at bounding box center [730, 488] width 41 height 22
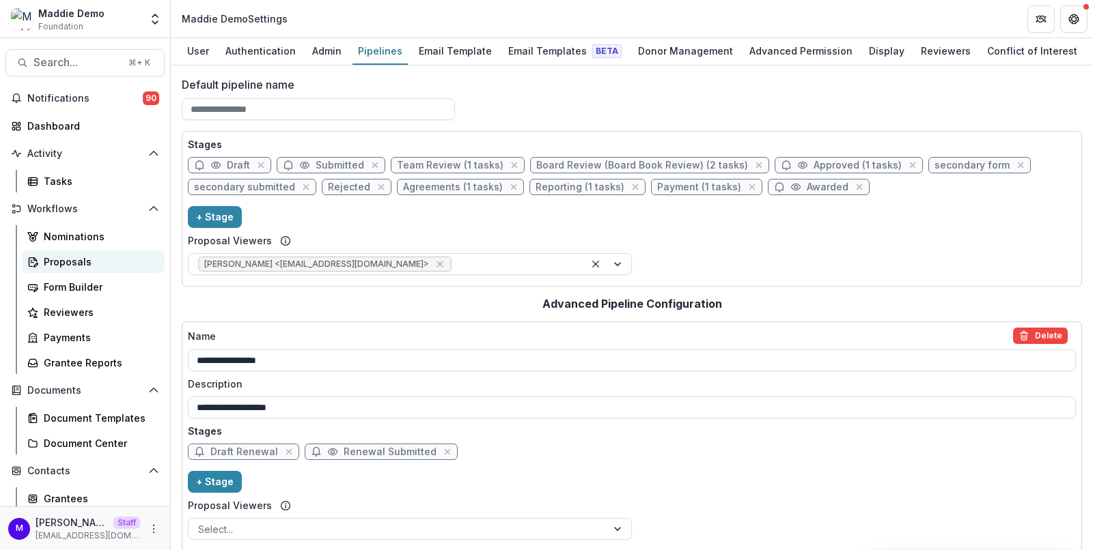
click at [77, 260] on div "Proposals" at bounding box center [99, 262] width 110 height 14
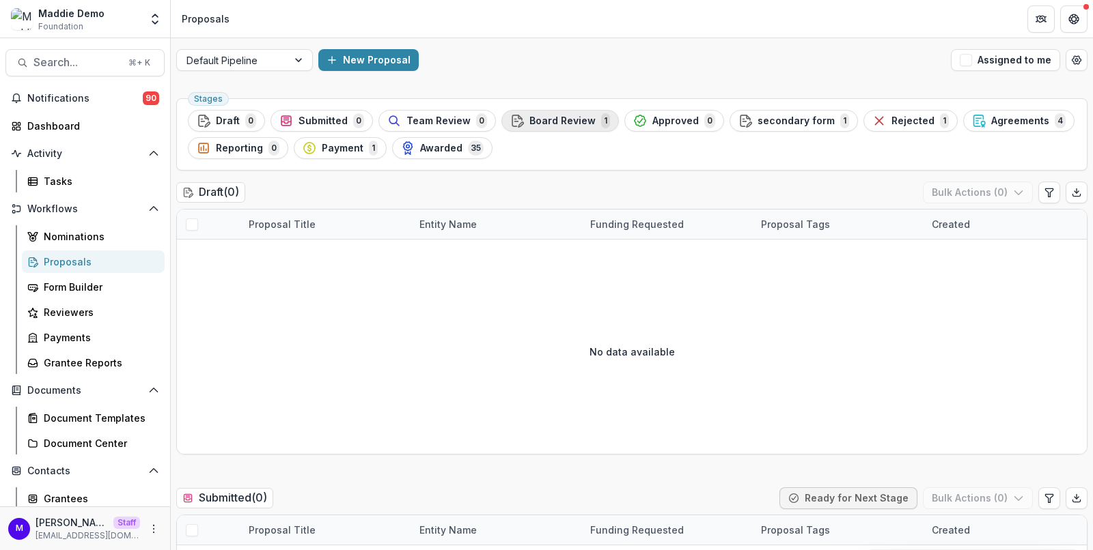
click at [565, 115] on span "Board Review" at bounding box center [562, 121] width 66 height 12
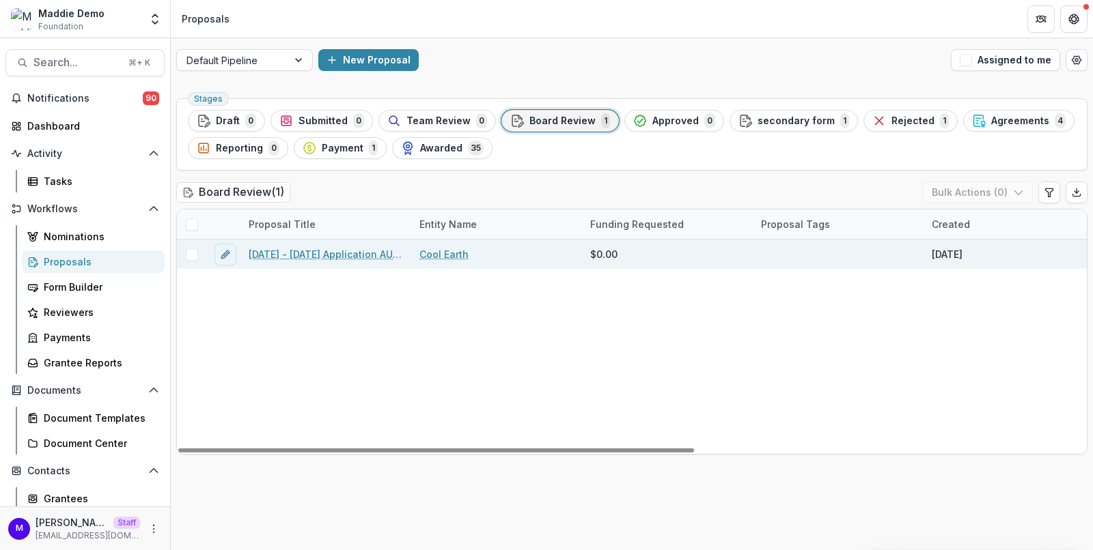
click at [371, 249] on link "[DATE] - [DATE] Application AUGUST-Project Support EDF-7000" at bounding box center [326, 254] width 154 height 14
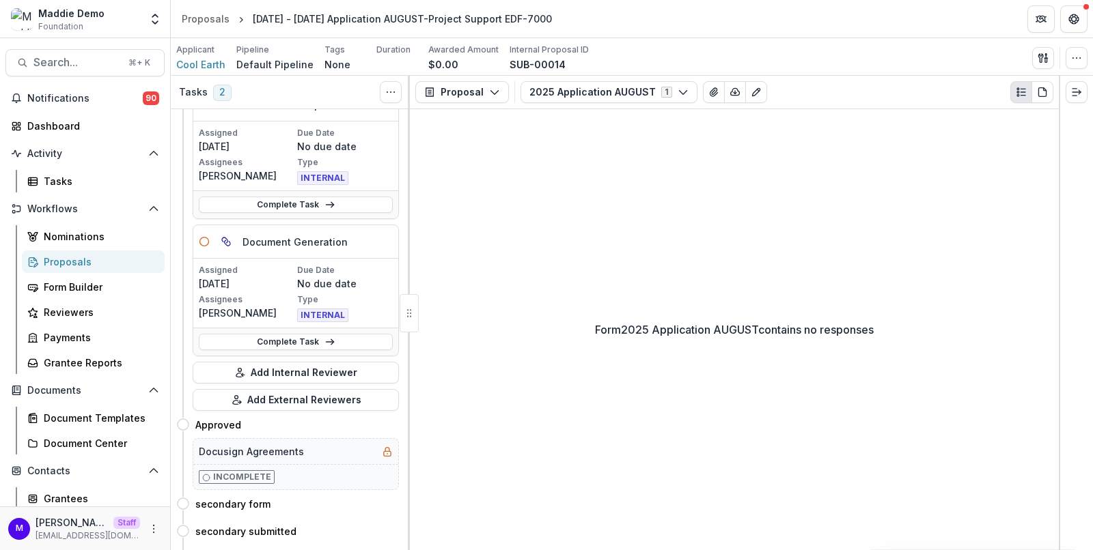
scroll to position [138, 0]
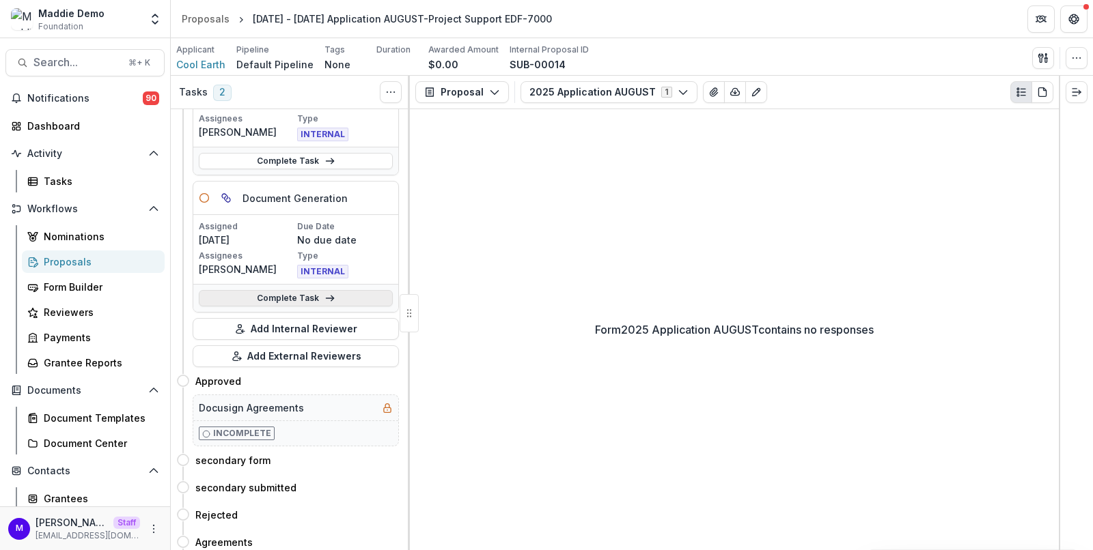
click at [334, 294] on link "Complete Task" at bounding box center [296, 298] width 194 height 16
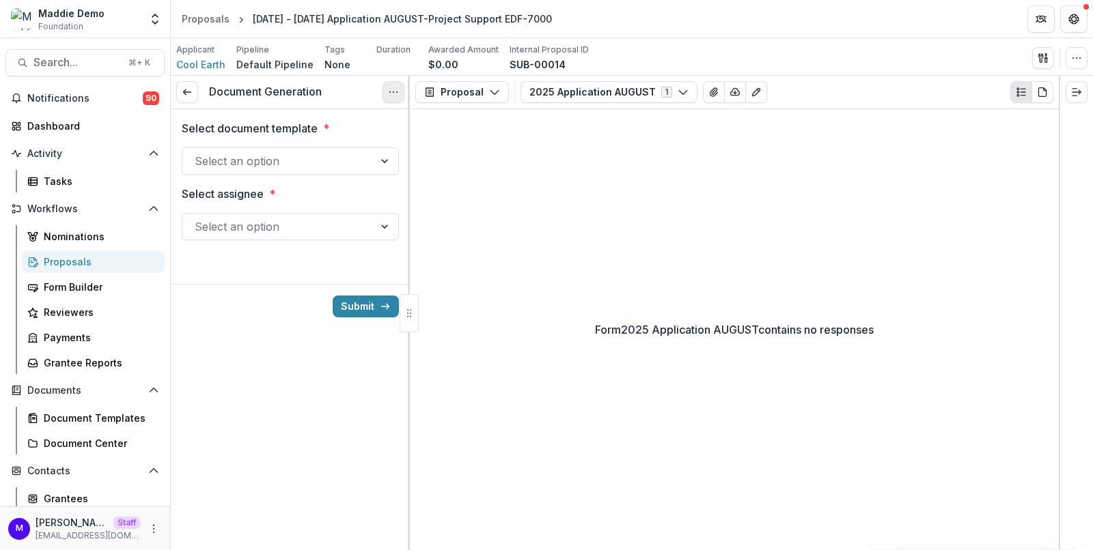
click at [389, 92] on icon "Options" at bounding box center [393, 92] width 11 height 11
click at [336, 150] on button "Cancel Task" at bounding box center [328, 152] width 146 height 23
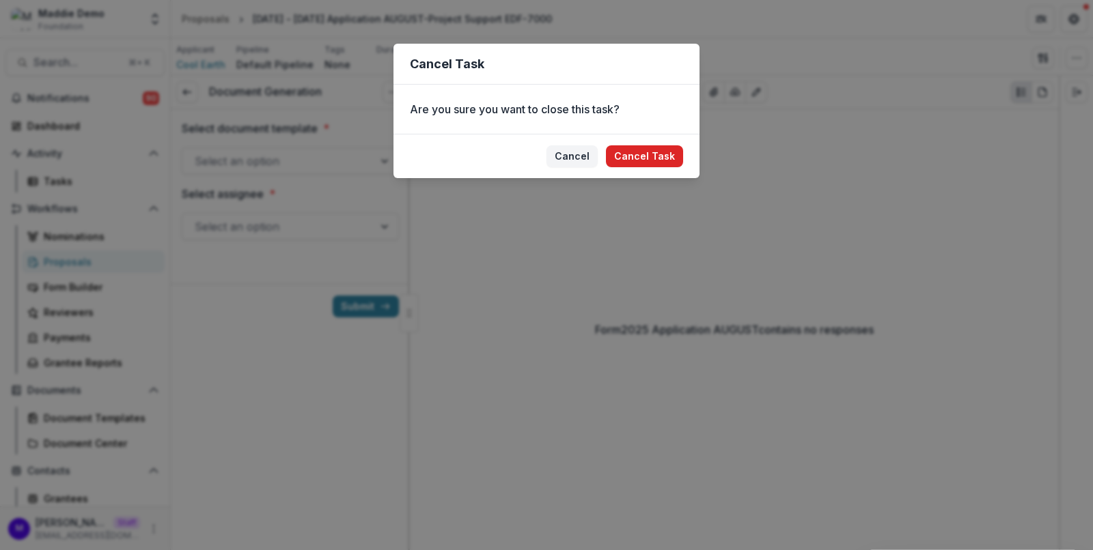
click at [632, 151] on button "Cancel Task" at bounding box center [644, 156] width 77 height 22
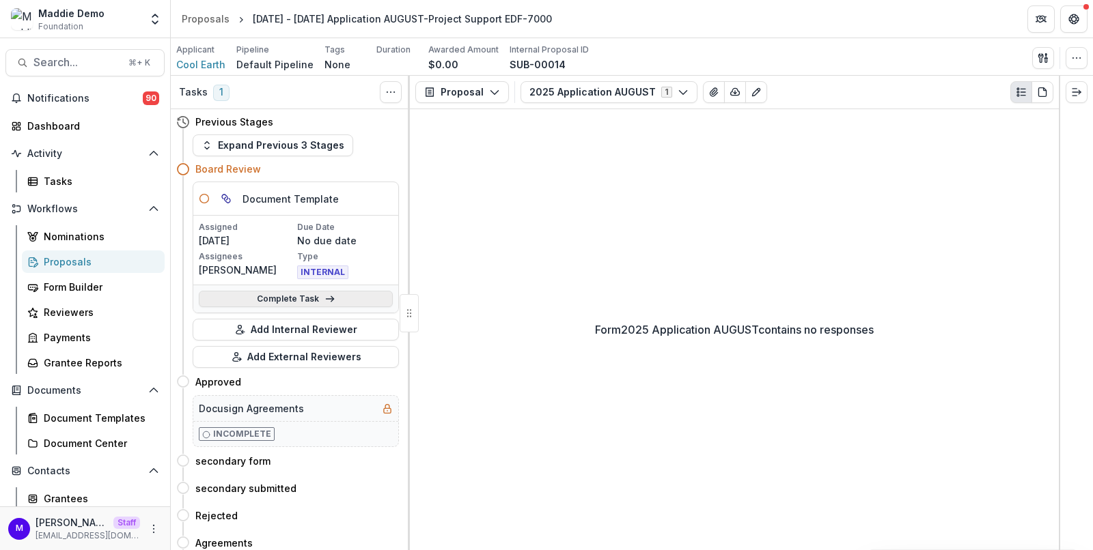
click at [324, 294] on icon at bounding box center [329, 299] width 11 height 11
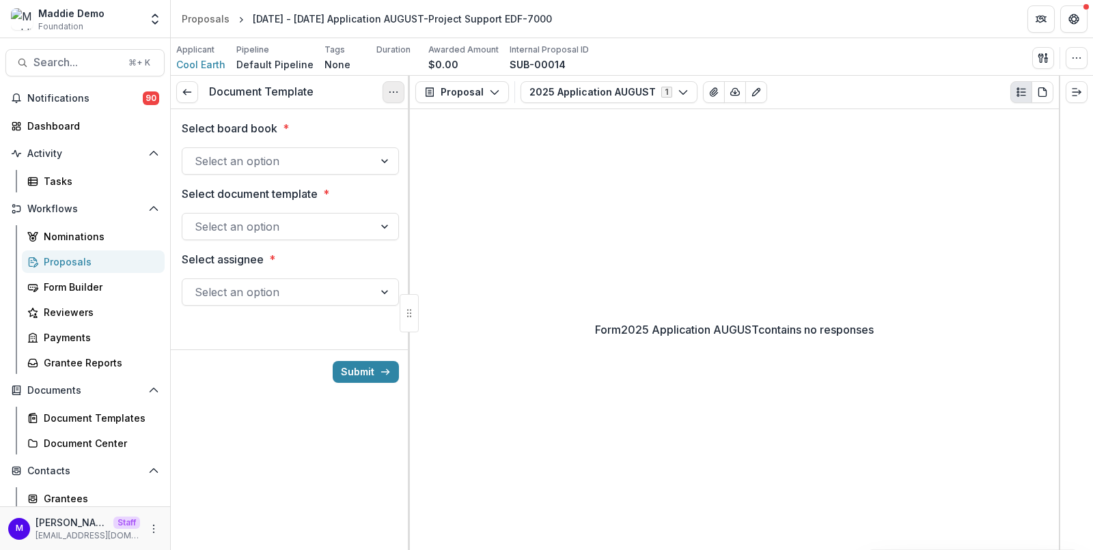
click at [393, 92] on circle "Options" at bounding box center [393, 92] width 1 height 1
click at [363, 156] on button "Cancel Task" at bounding box center [328, 152] width 146 height 23
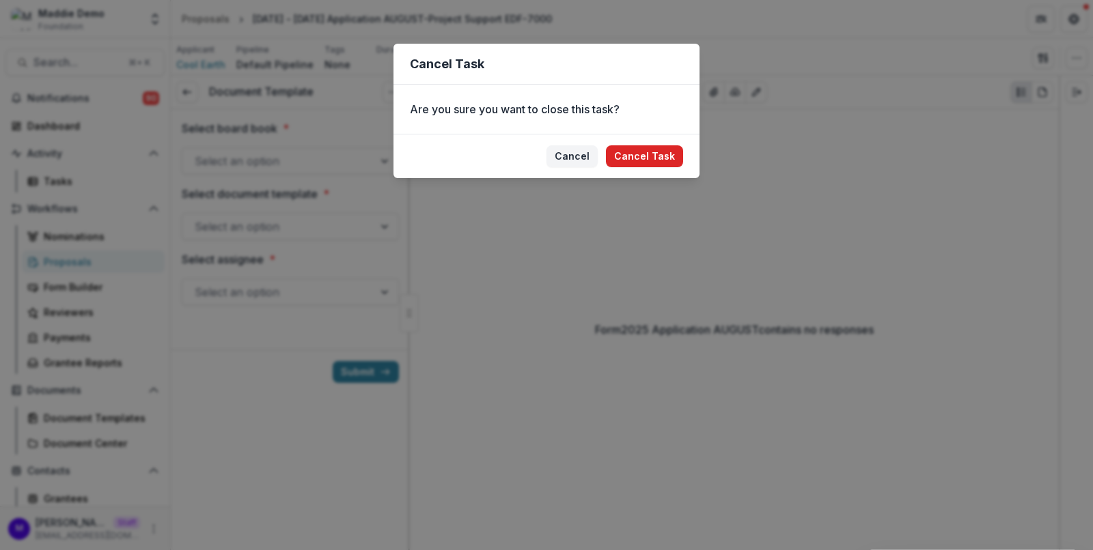
click at [652, 150] on button "Cancel Task" at bounding box center [644, 156] width 77 height 22
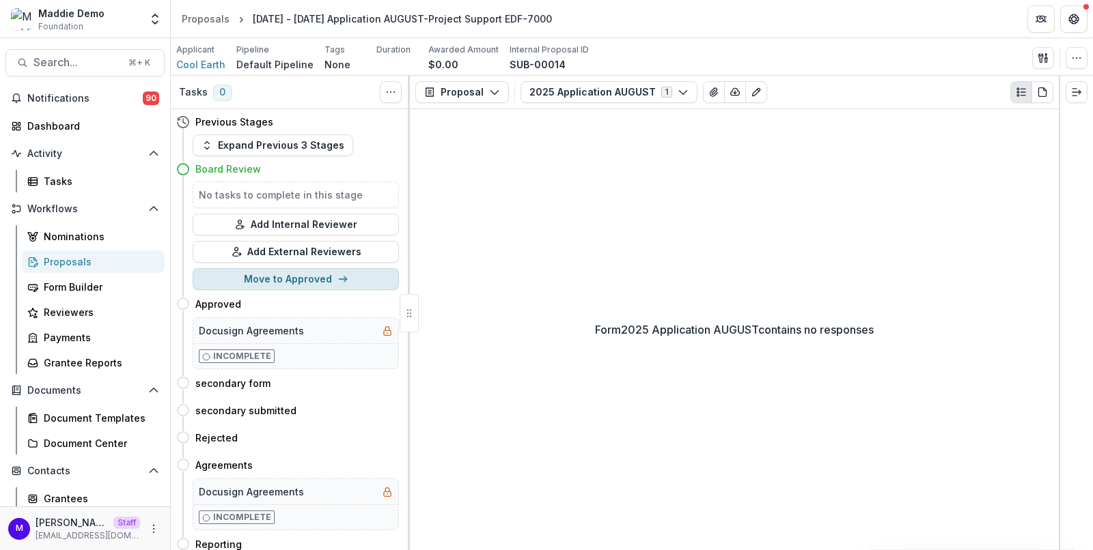
click at [305, 277] on button "Move to Approved" at bounding box center [296, 279] width 206 height 22
select select "********"
select select "**********"
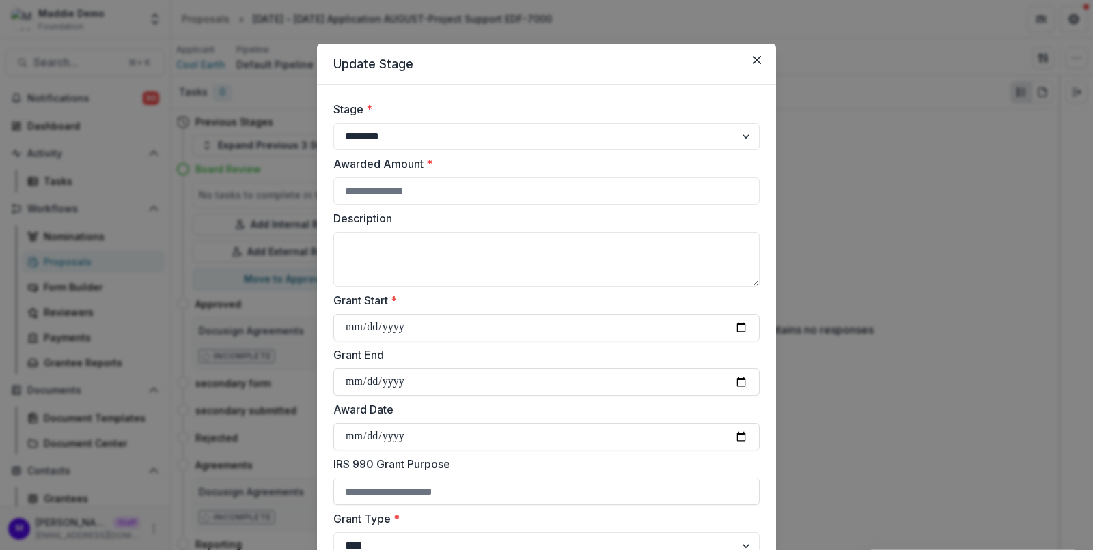
click at [477, 121] on div "**********" at bounding box center [546, 125] width 426 height 49
click at [473, 134] on select "**********" at bounding box center [546, 136] width 426 height 27
select select "**********"
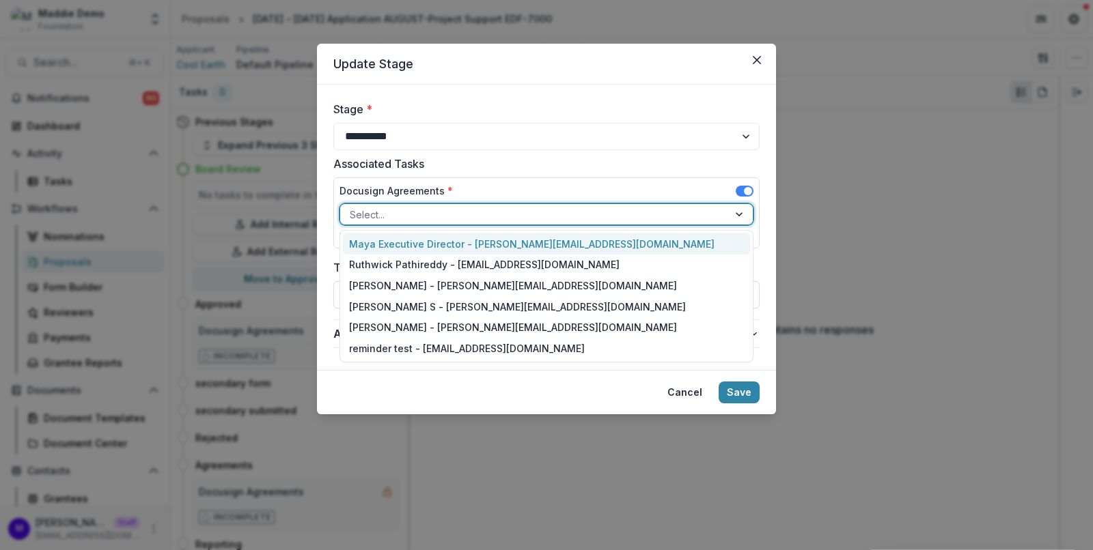
click at [475, 217] on div at bounding box center [534, 214] width 369 height 17
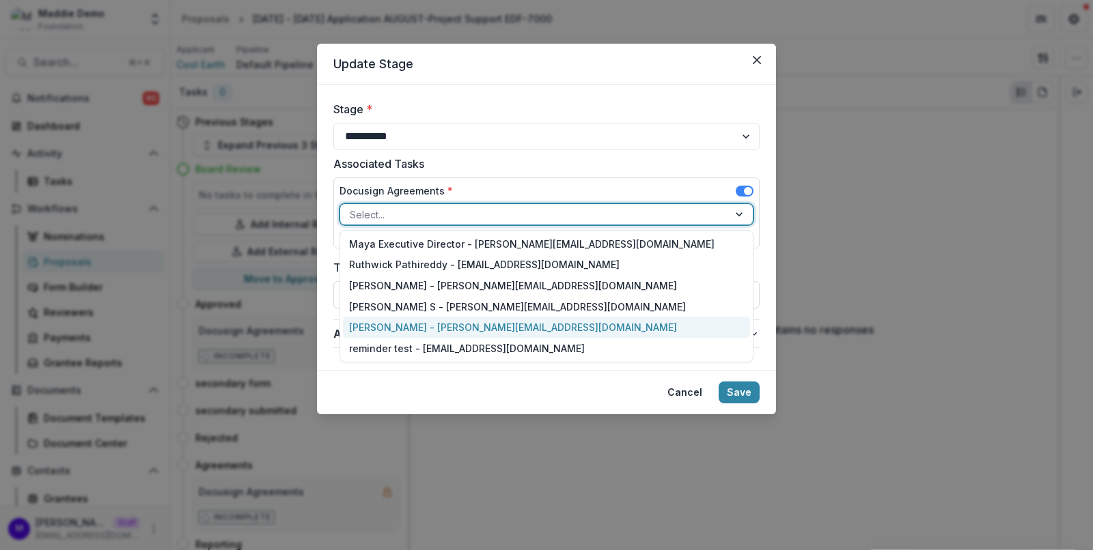
click at [457, 328] on div "[PERSON_NAME] - [PERSON_NAME][EMAIL_ADDRESS][DOMAIN_NAME]" at bounding box center [547, 327] width 408 height 21
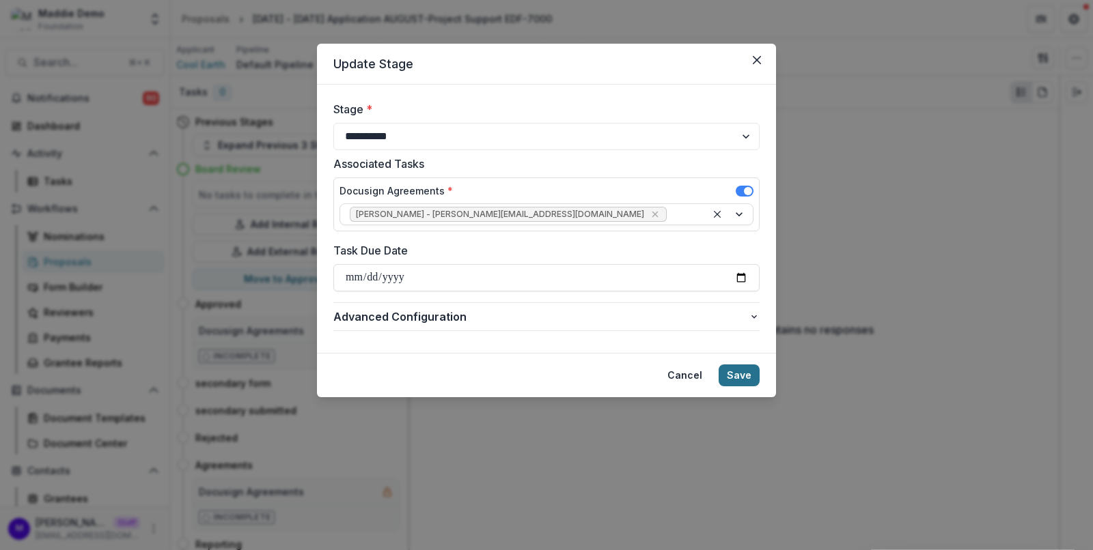
click at [741, 376] on button "Save" at bounding box center [738, 376] width 41 height 22
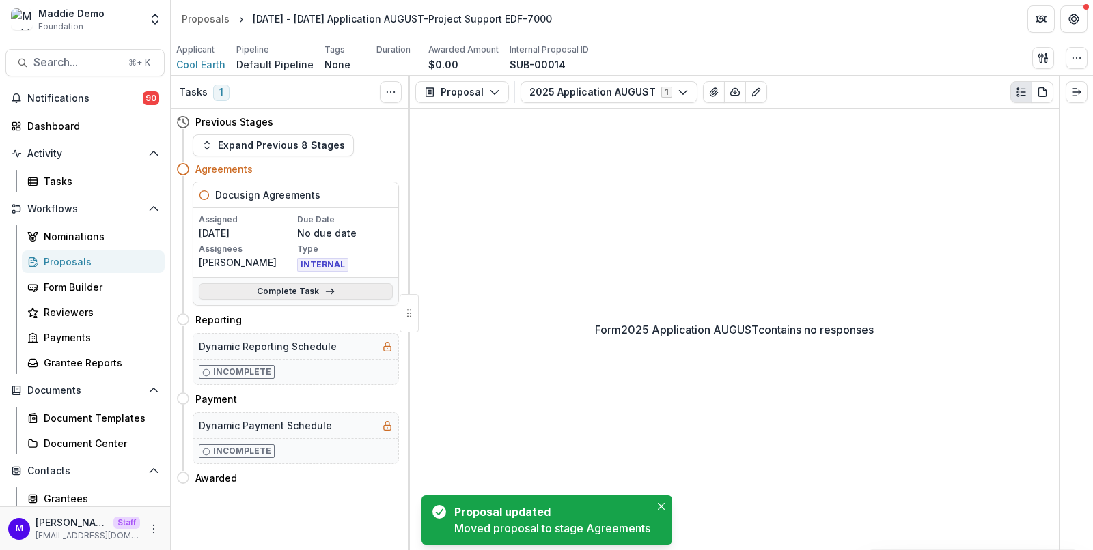
click at [324, 288] on icon at bounding box center [329, 291] width 11 height 11
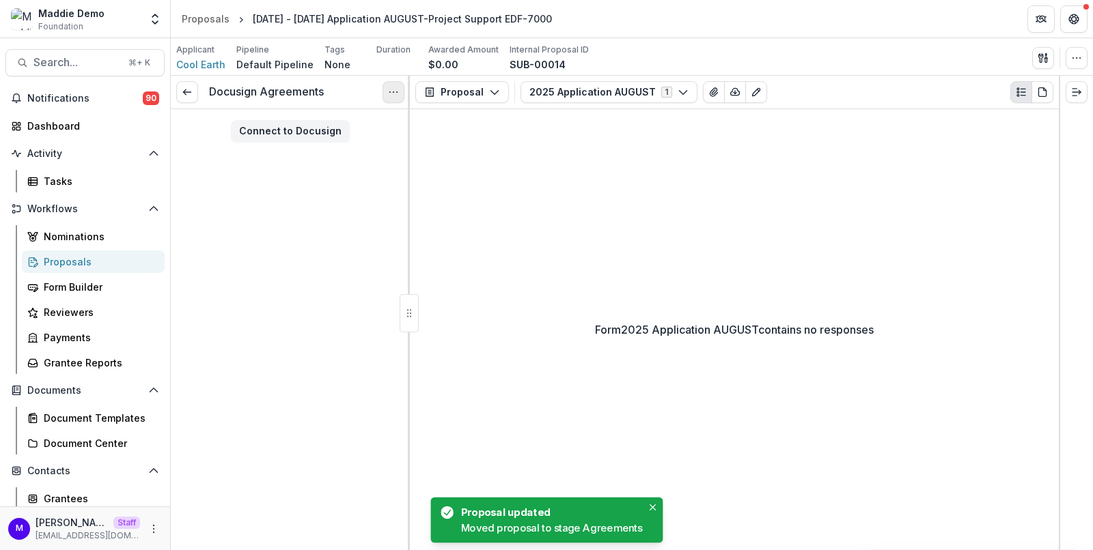
click at [388, 88] on icon "Options" at bounding box center [393, 92] width 11 height 11
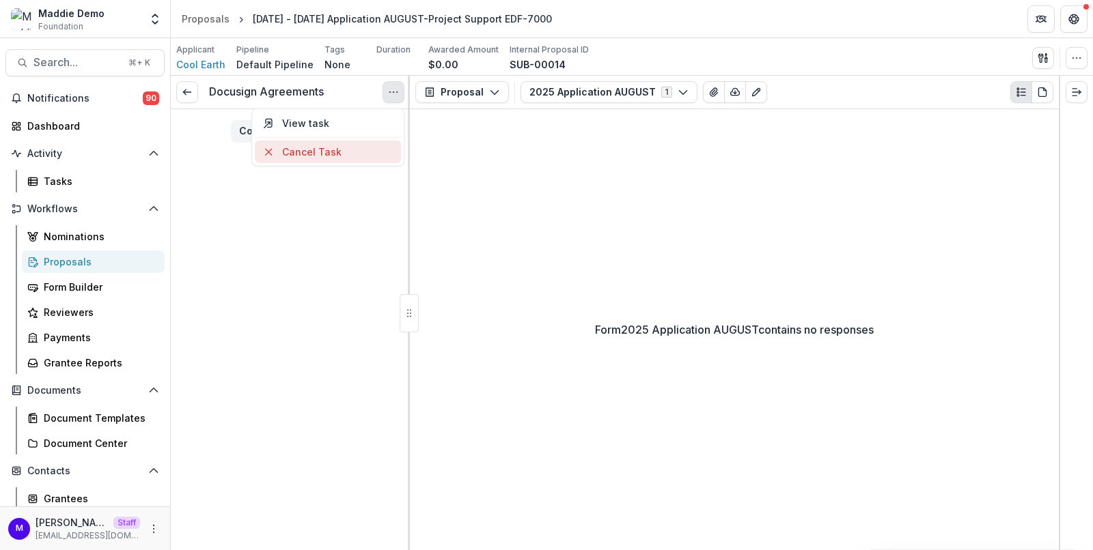
click at [339, 142] on button "Cancel Task" at bounding box center [328, 152] width 146 height 23
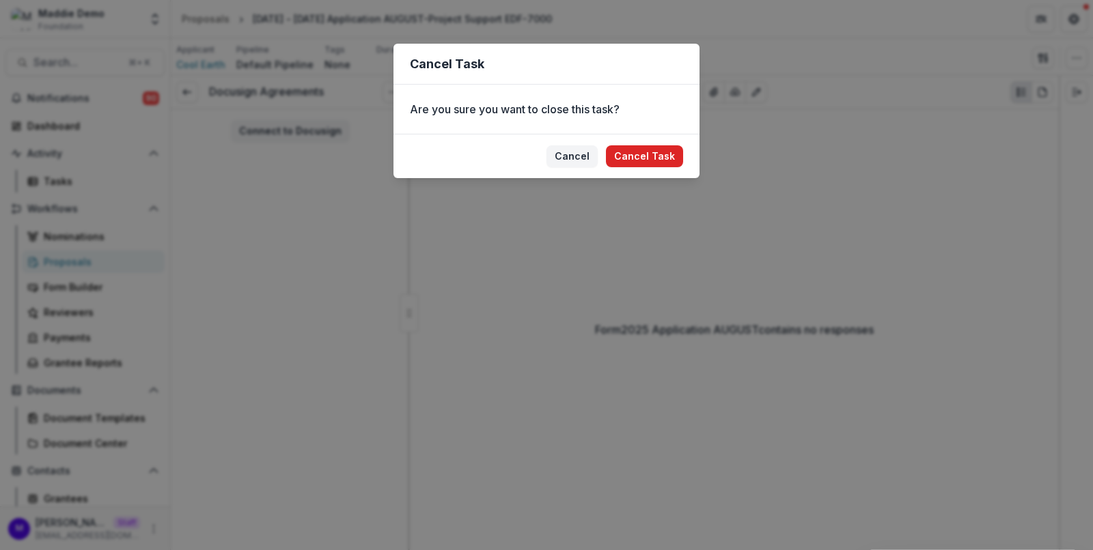
click at [637, 156] on button "Cancel Task" at bounding box center [644, 156] width 77 height 22
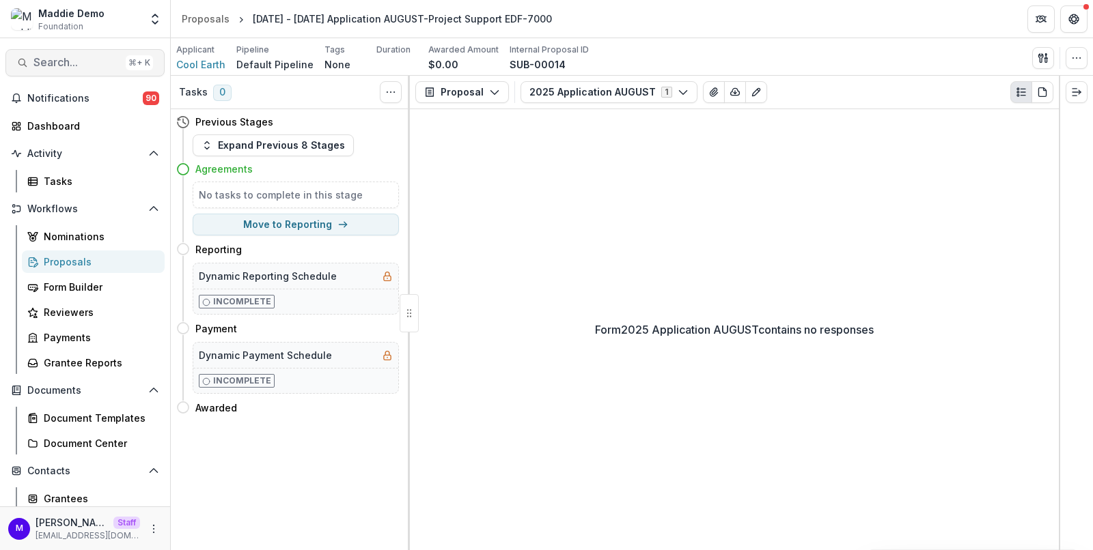
click at [55, 60] on span "Search..." at bounding box center [76, 62] width 87 height 13
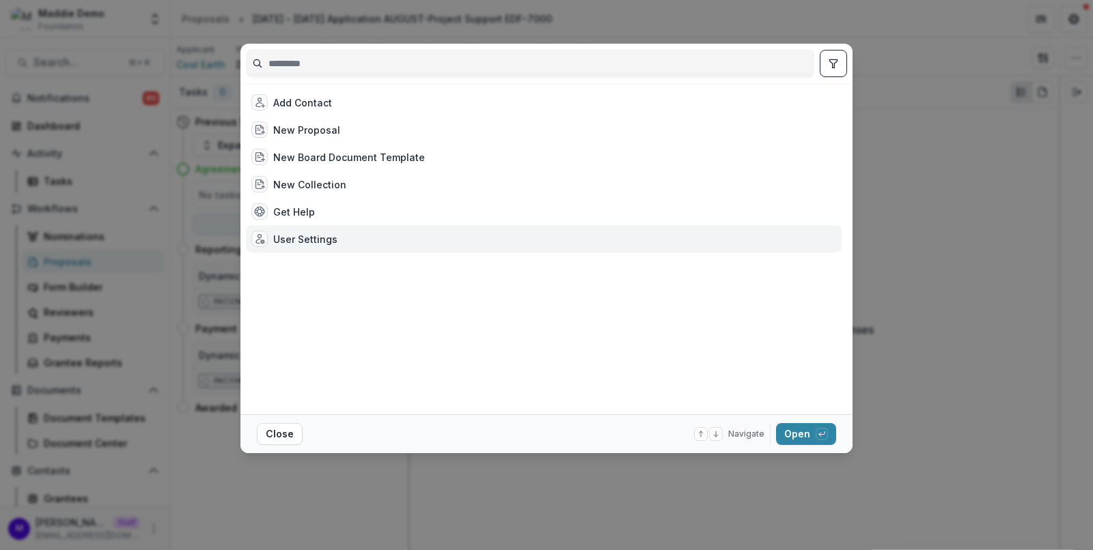
click at [303, 233] on div "User Settings" at bounding box center [305, 239] width 64 height 14
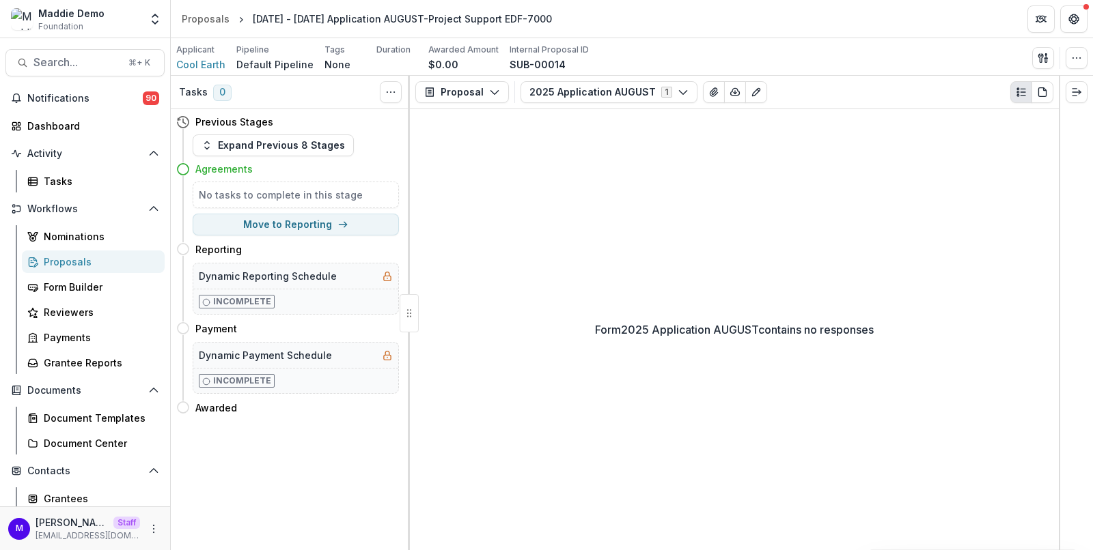
click at [303, 233] on div "User Settings" at bounding box center [305, 239] width 64 height 14
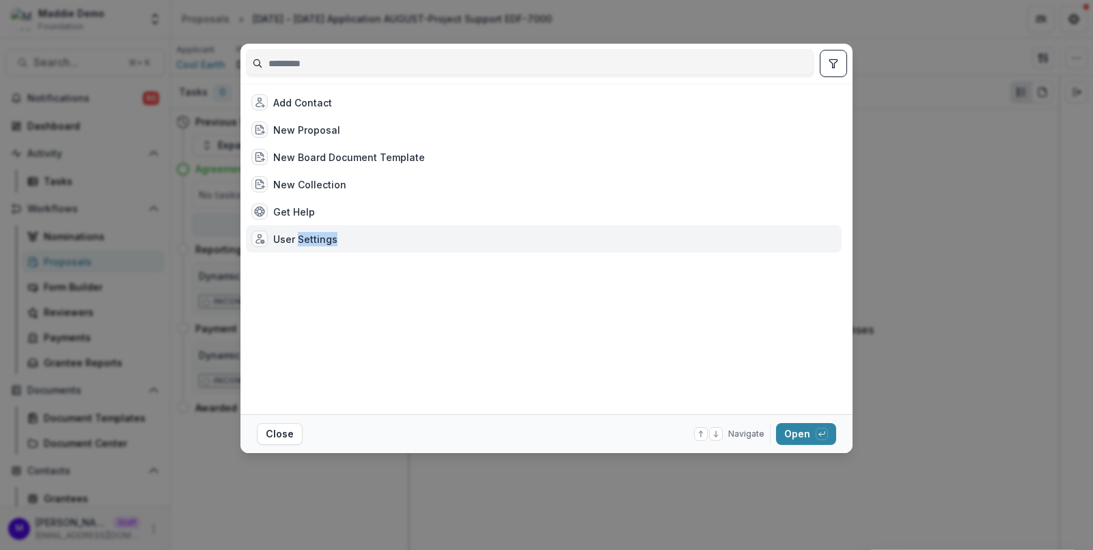
select select "**********"
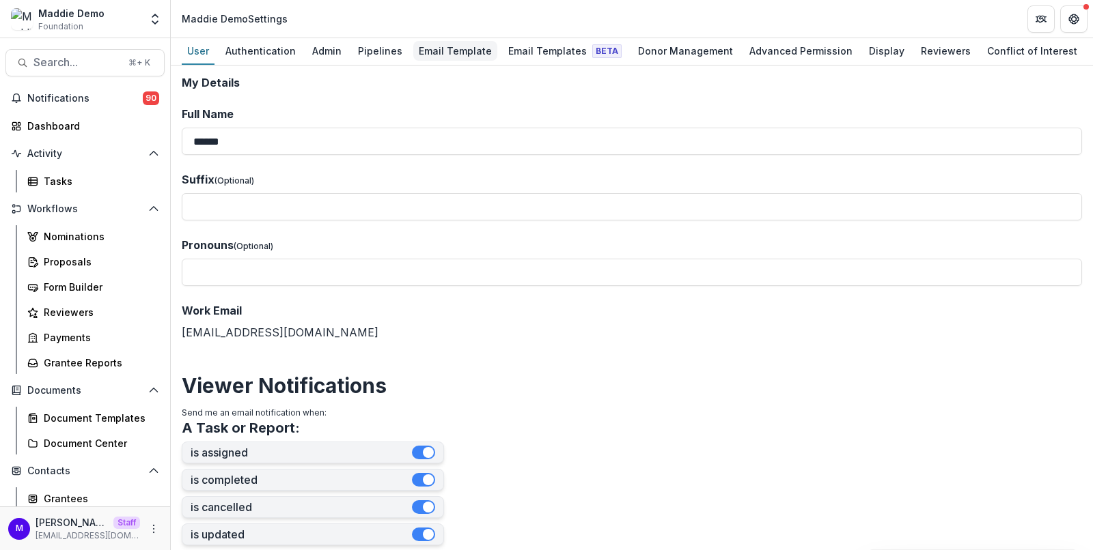
click at [456, 53] on div "Email Template" at bounding box center [455, 51] width 84 height 20
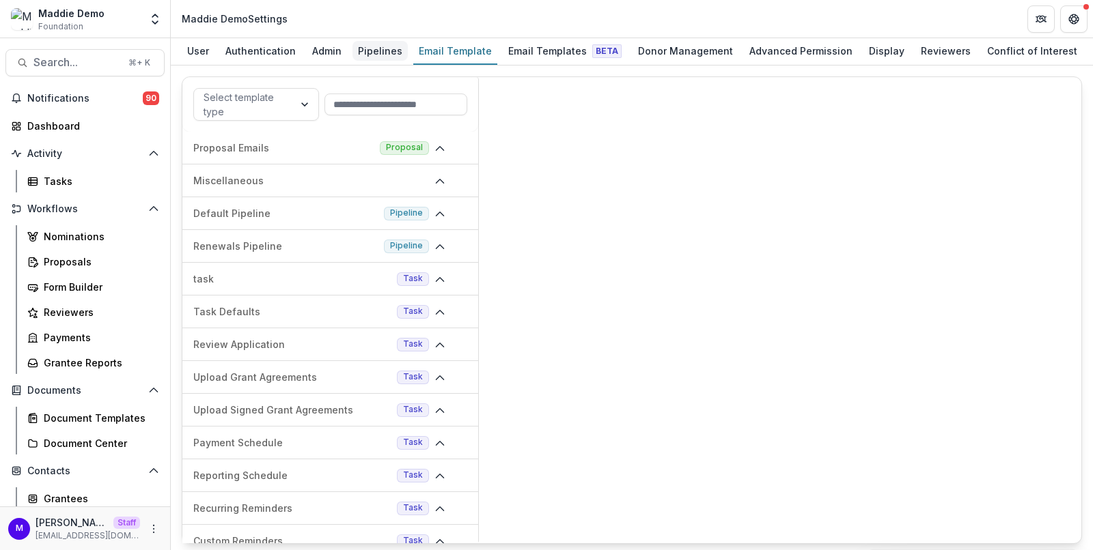
click at [372, 55] on div "Pipelines" at bounding box center [379, 51] width 55 height 20
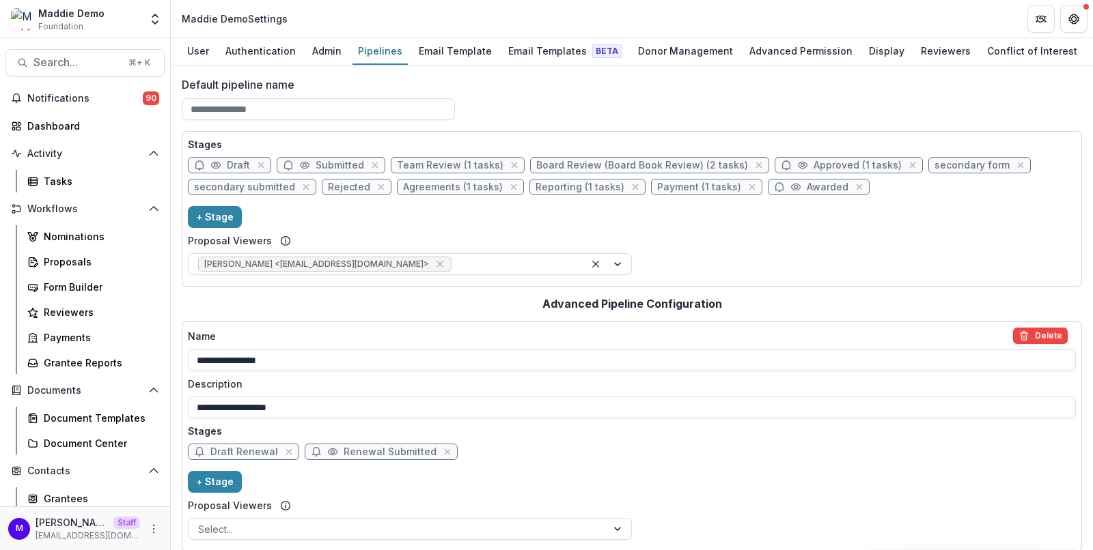
click at [455, 179] on span "Agreements (1 tasks)" at bounding box center [460, 187] width 127 height 16
click at [455, 188] on span "Agreements (1 tasks)" at bounding box center [453, 188] width 100 height 12
select select "********"
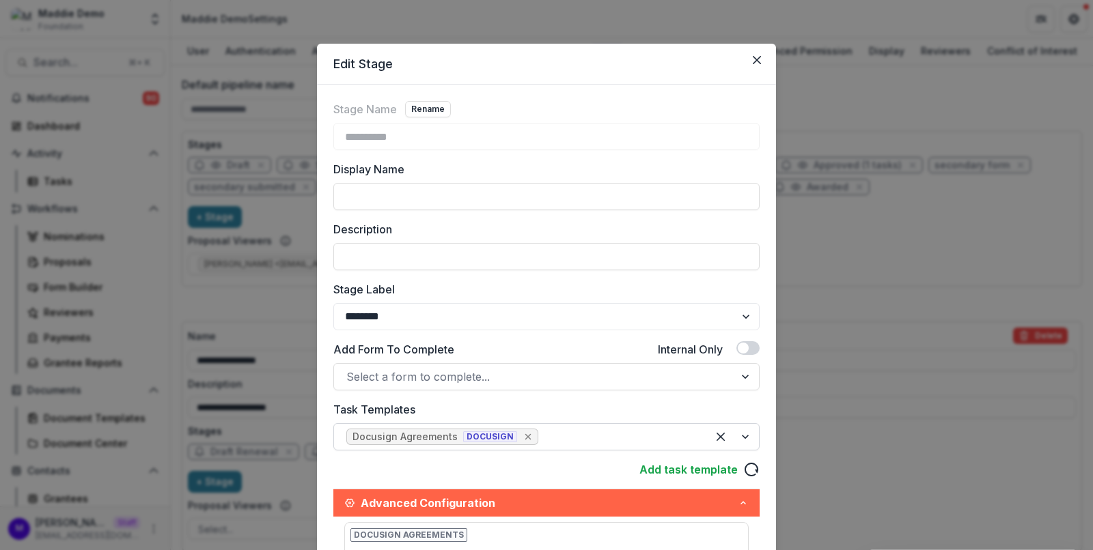
click at [522, 435] on icon "Remove [object Object]" at bounding box center [527, 437] width 11 height 11
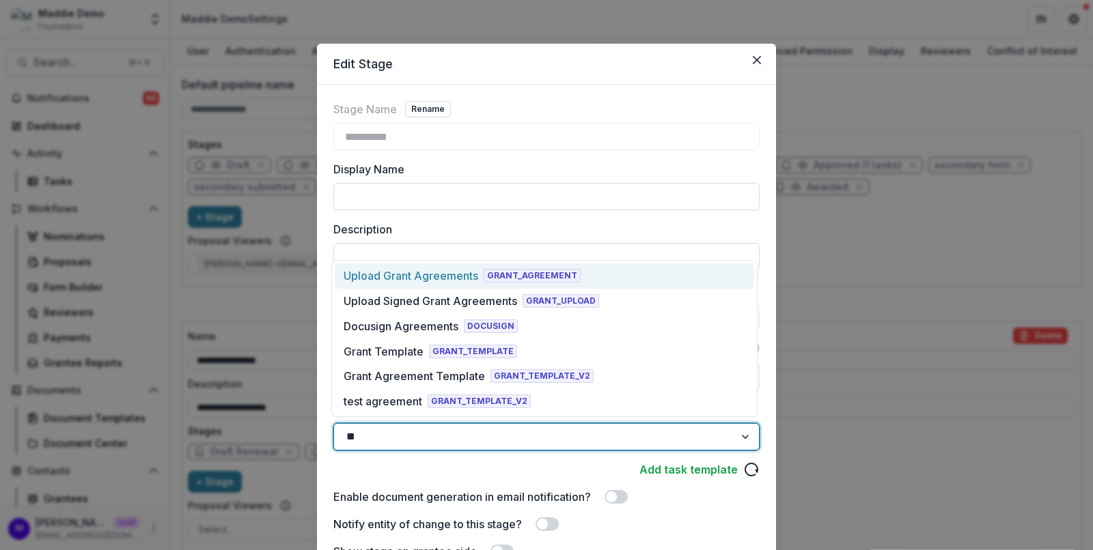
type input "***"
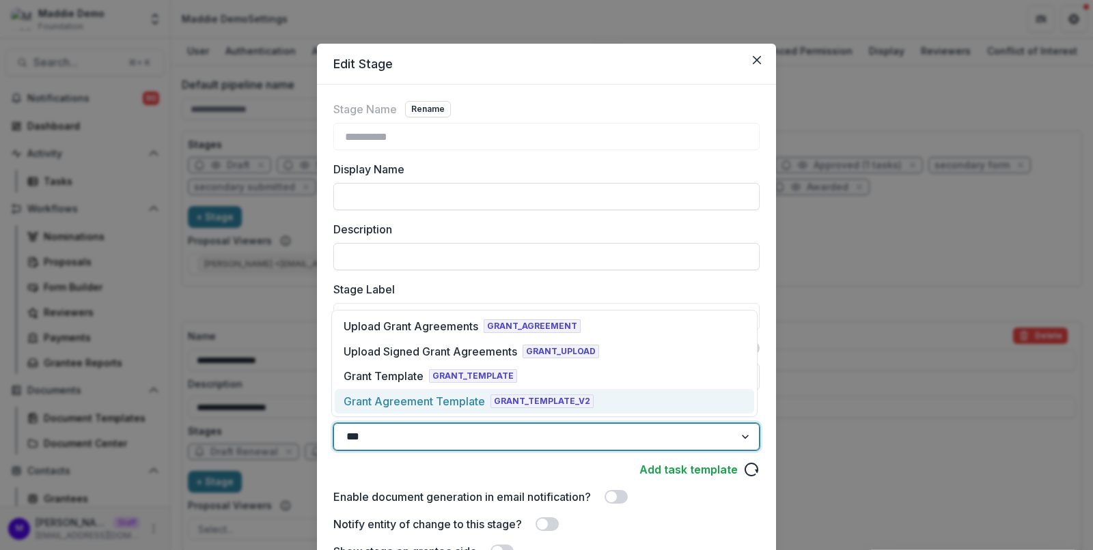
click at [522, 397] on span "GRANT_TEMPLATE_V2" at bounding box center [541, 402] width 103 height 14
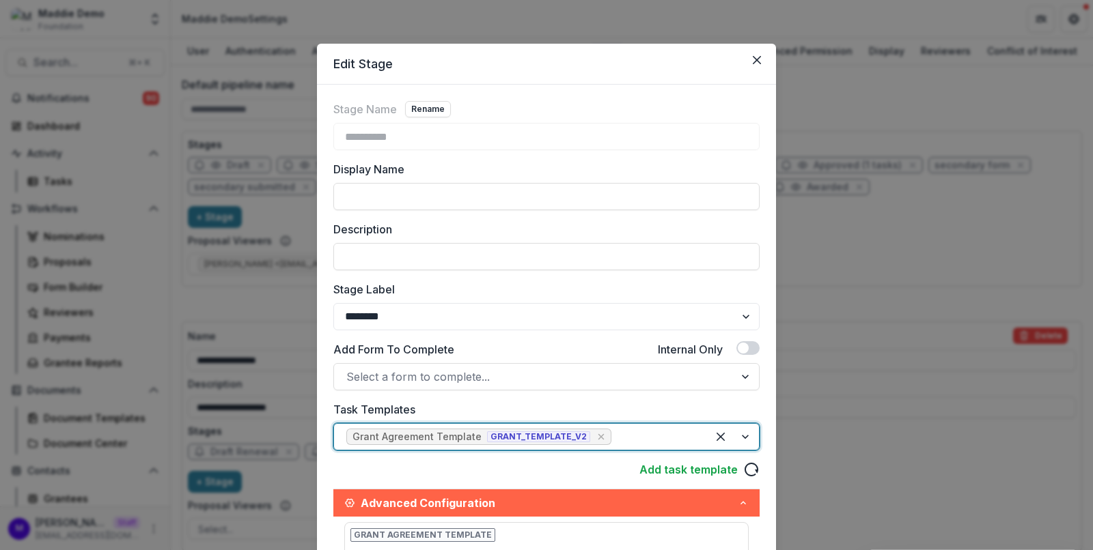
scroll to position [315, 0]
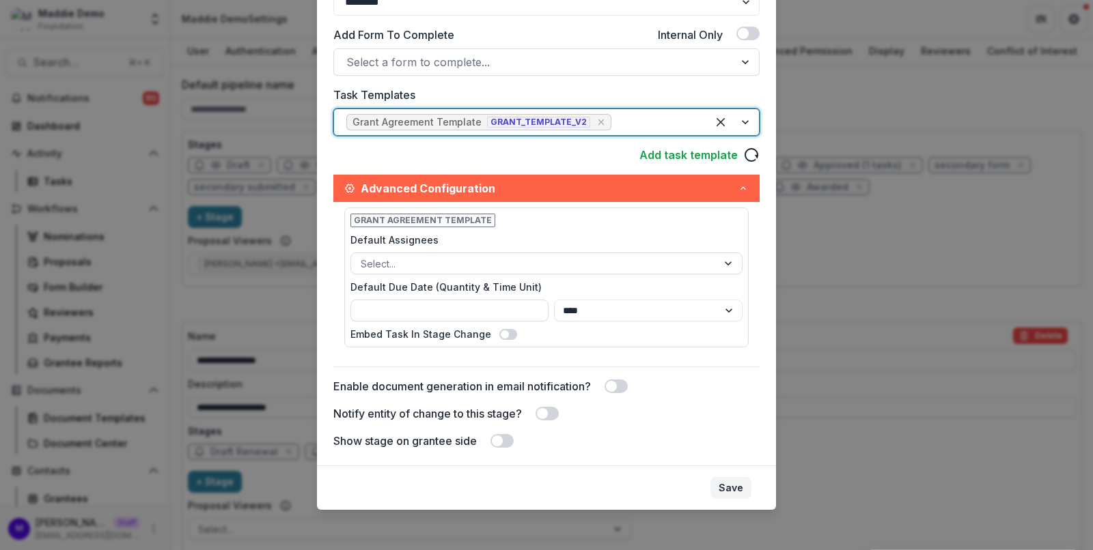
click at [740, 486] on button "Save" at bounding box center [730, 488] width 41 height 22
